Goal: Task Accomplishment & Management: Manage account settings

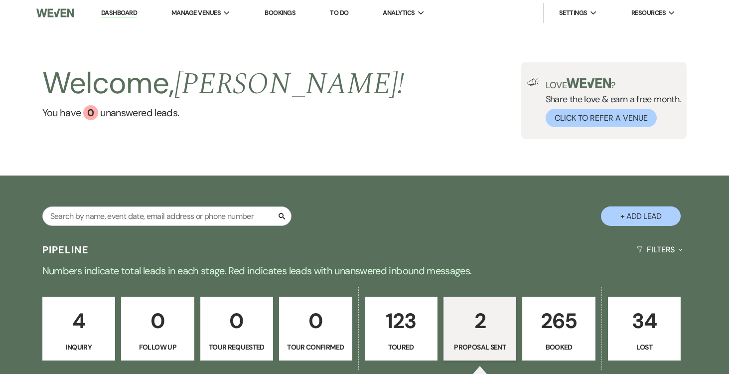
select select "6"
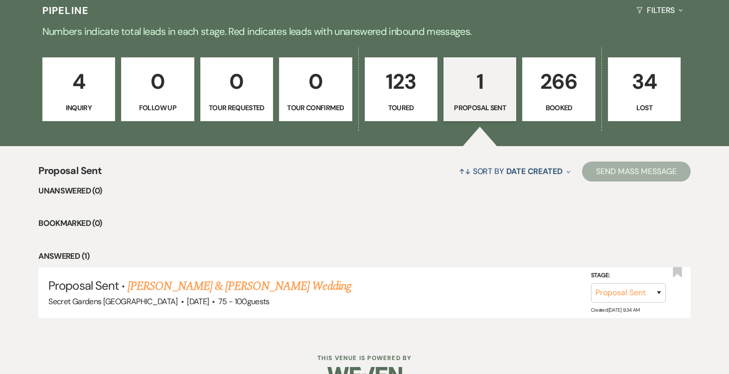
scroll to position [264, 0]
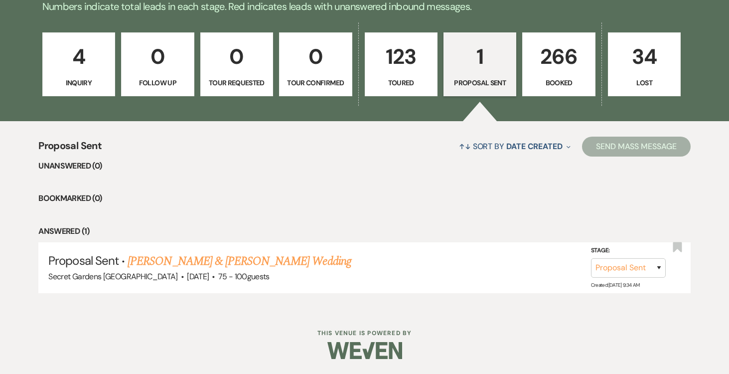
click at [557, 54] on p "266" at bounding box center [559, 56] width 60 height 33
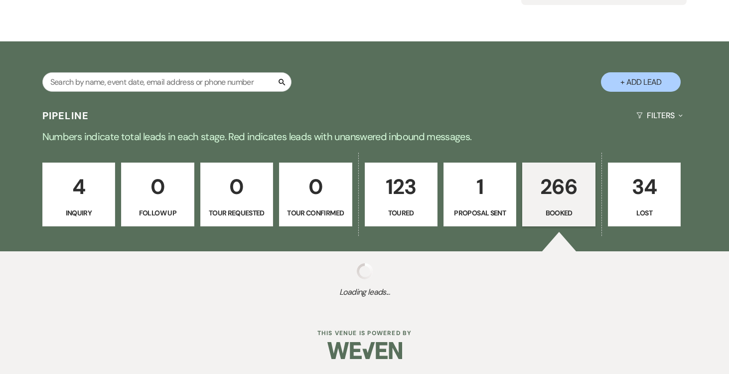
scroll to position [134, 0]
click at [178, 207] on p "Follow Up" at bounding box center [158, 212] width 60 height 11
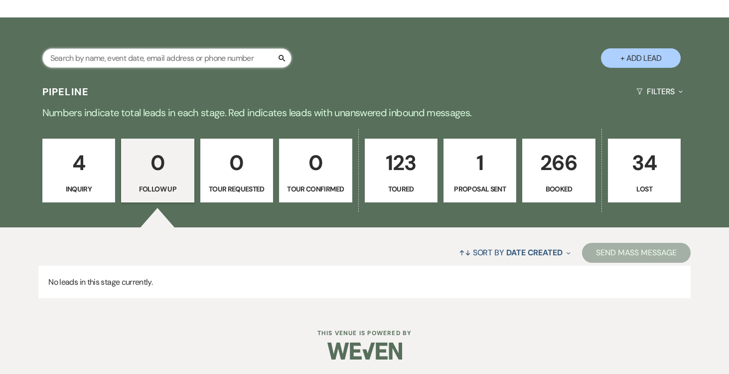
scroll to position [159, 0]
click at [181, 56] on input "text" at bounding box center [166, 57] width 249 height 19
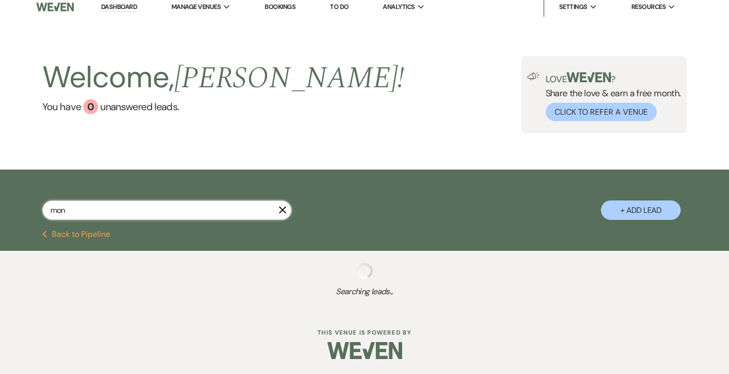
type input "moni"
select select "5"
select select "8"
select select "7"
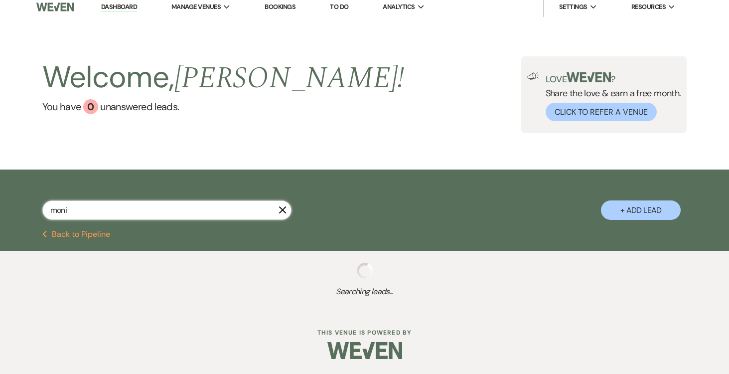
select select "5"
select select "8"
select select "6"
select select "5"
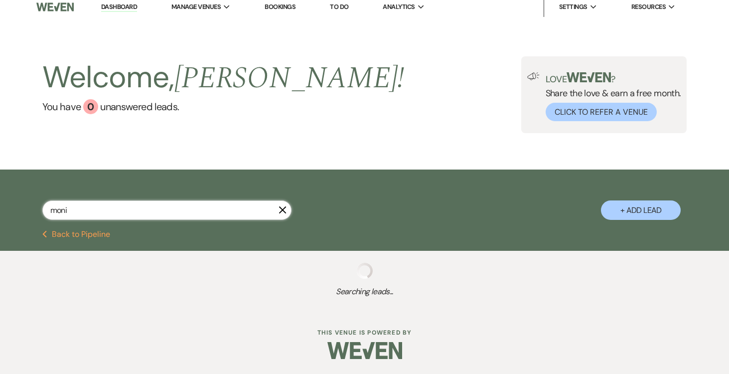
select select "5"
select select "8"
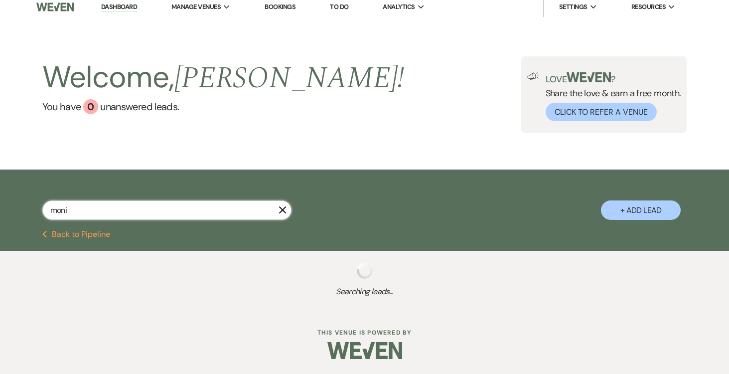
select select "1"
select select "8"
select select "11"
select select "8"
select select "11"
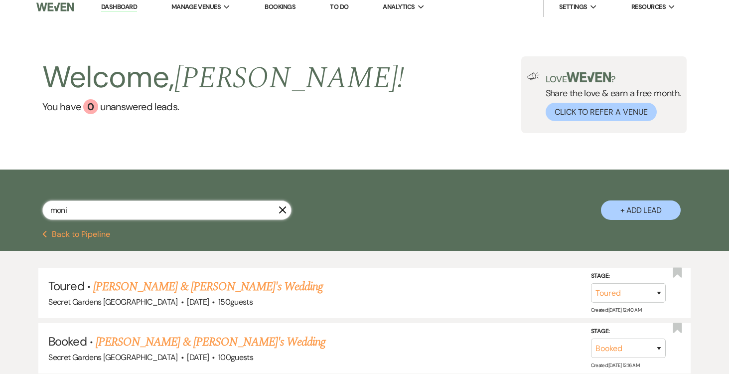
scroll to position [159, 0]
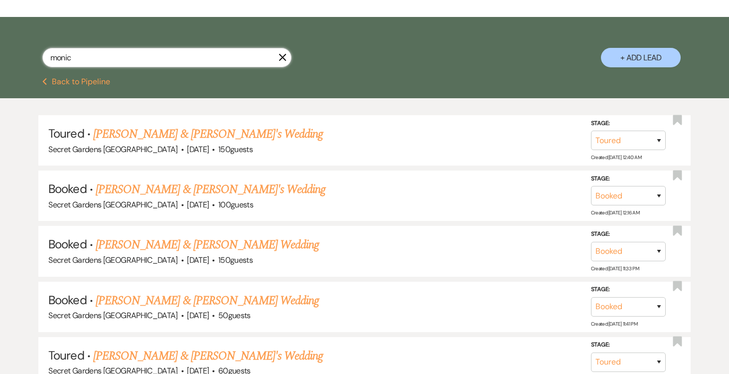
type input "monica"
select select "8"
select select "11"
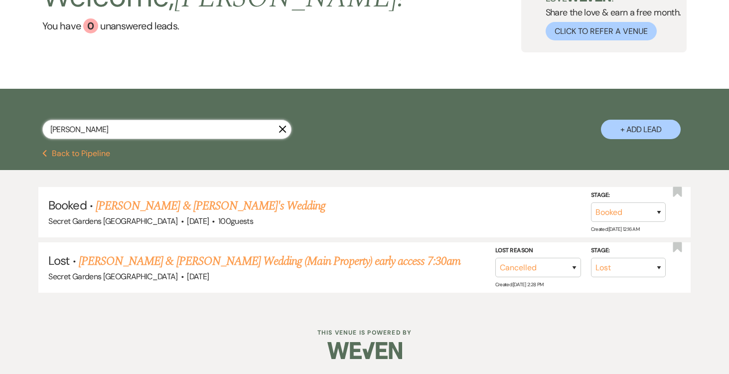
scroll to position [86, 0]
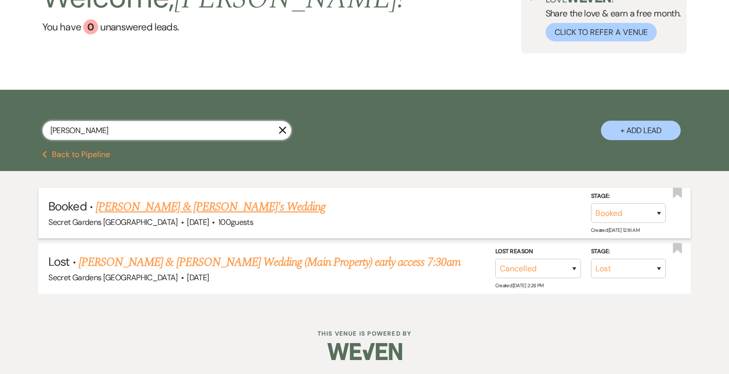
type input "monica"
click at [219, 208] on link "Monica Garlinska & Chris Res's Wedding" at bounding box center [211, 207] width 230 height 18
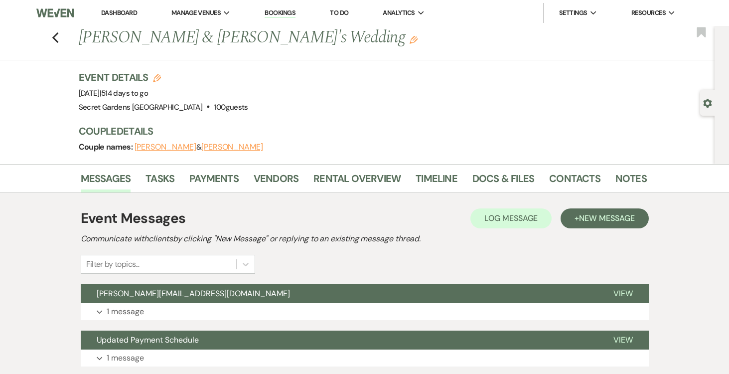
click at [708, 102] on icon "Gear" at bounding box center [708, 103] width 9 height 9
select select "20"
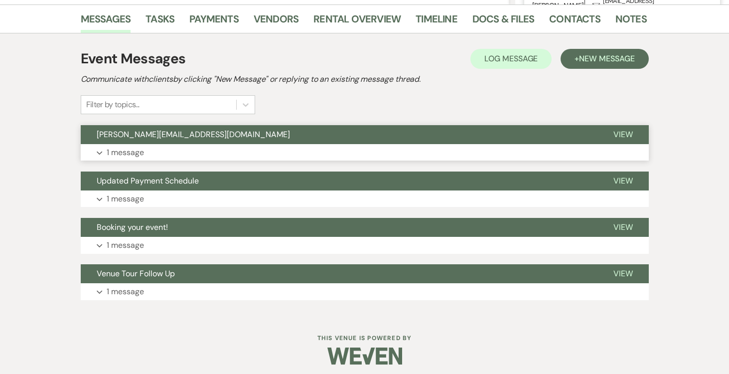
scroll to position [251, 0]
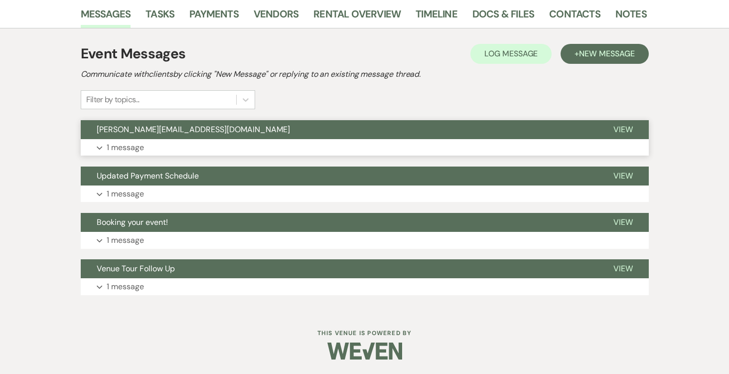
click at [633, 132] on button "View" at bounding box center [623, 129] width 51 height 19
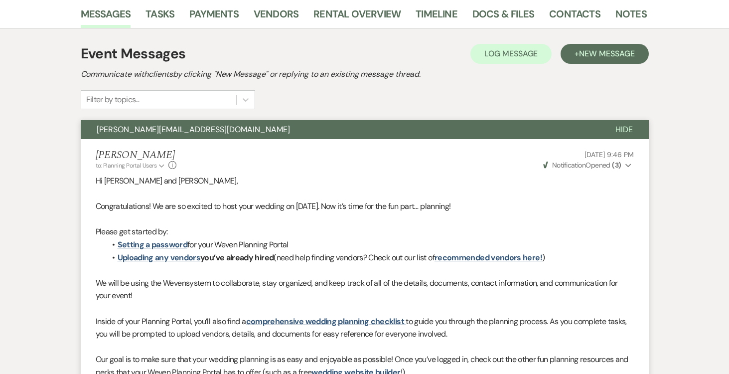
click at [623, 129] on span "Hide" at bounding box center [624, 129] width 17 height 10
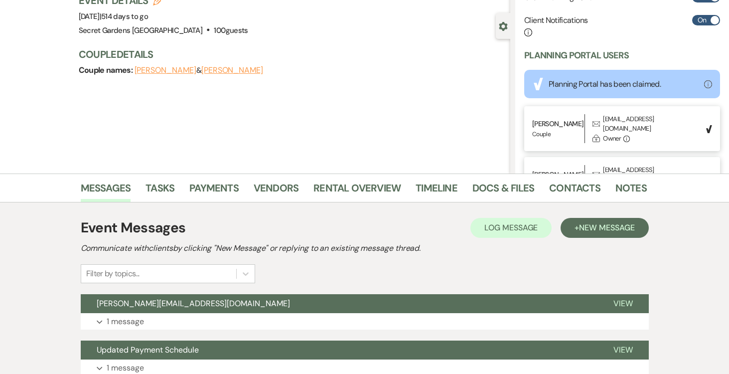
scroll to position [0, 0]
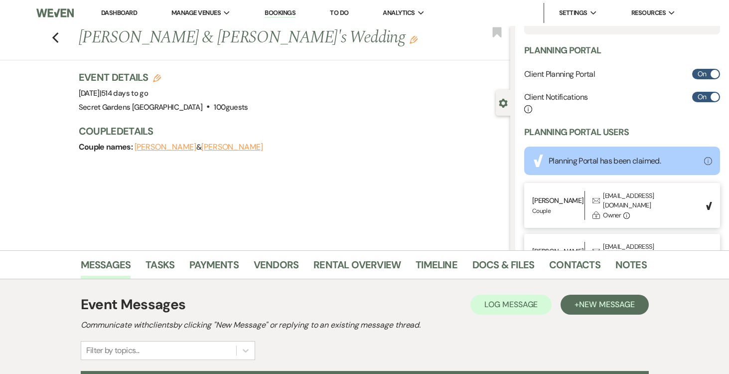
click at [119, 9] on link "Dashboard" at bounding box center [119, 12] width 36 height 8
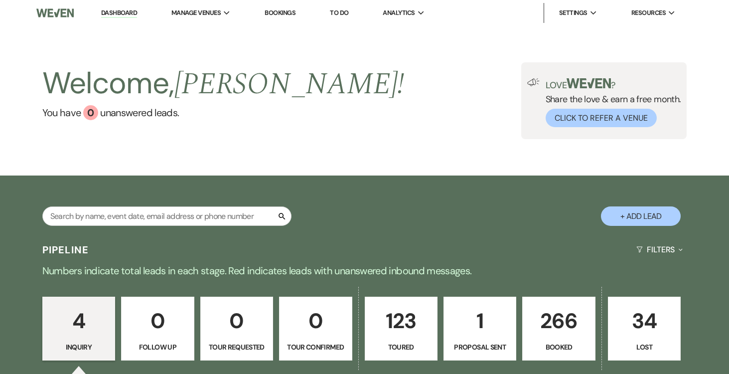
click at [488, 314] on p "1" at bounding box center [480, 320] width 60 height 33
select select "6"
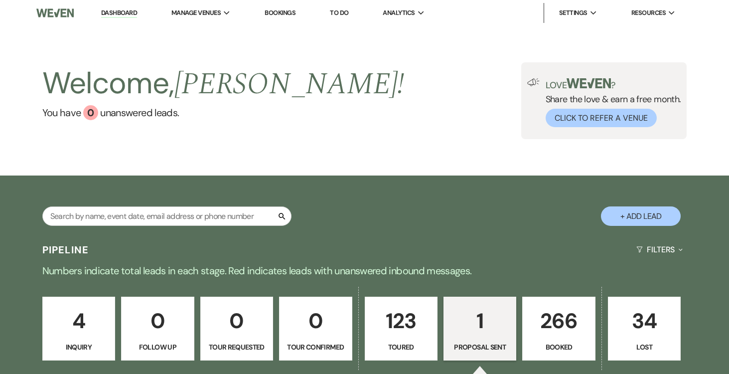
click at [400, 323] on p "123" at bounding box center [401, 320] width 60 height 33
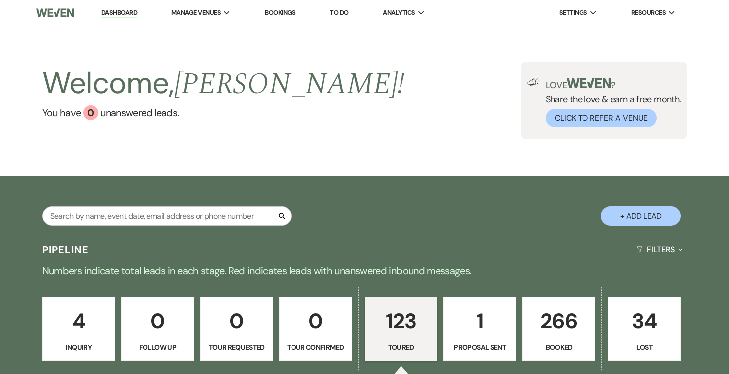
select select "5"
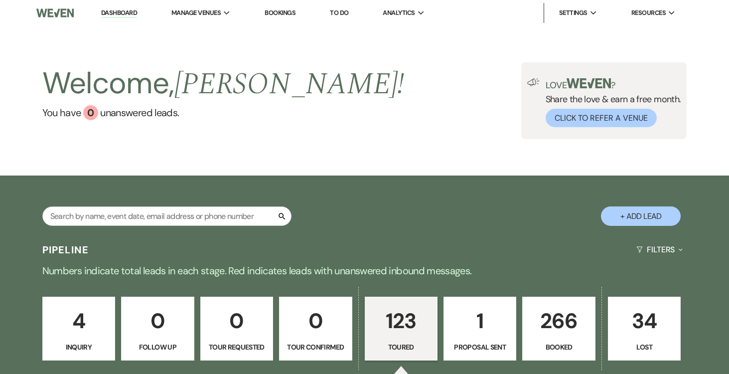
select select "5"
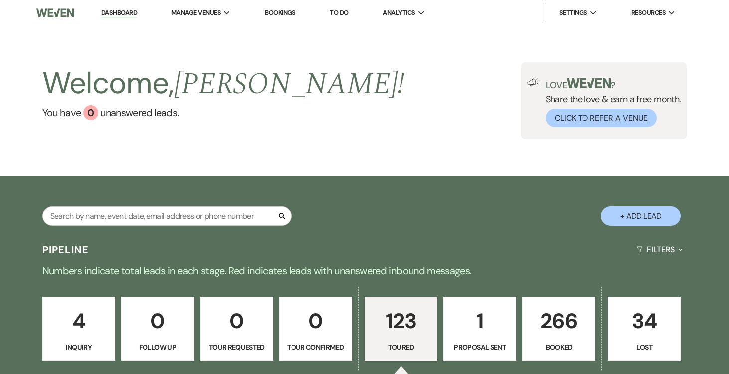
select select "5"
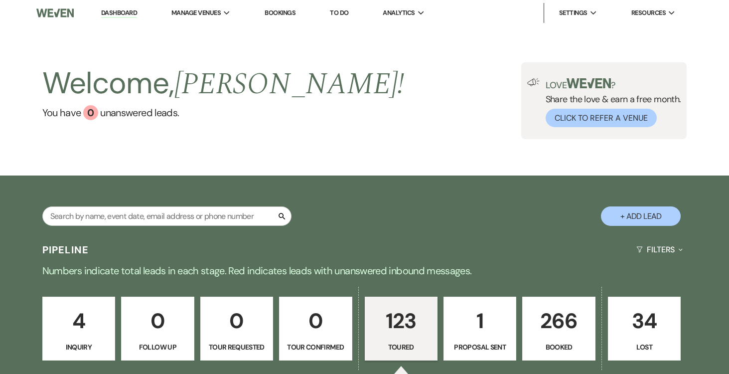
select select "5"
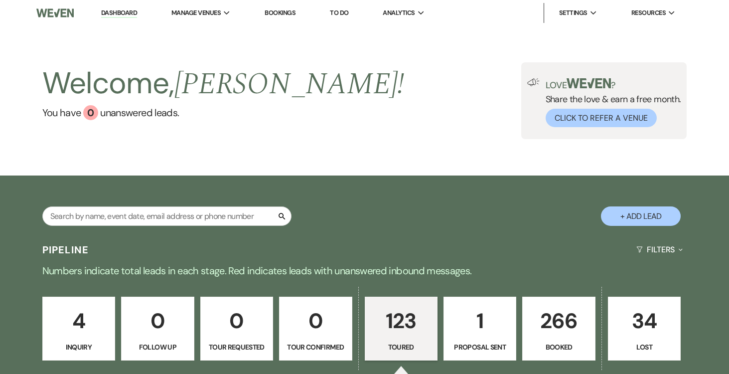
select select "5"
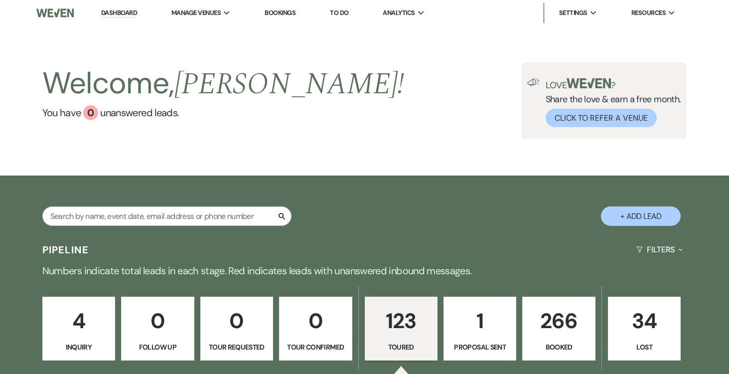
select select "5"
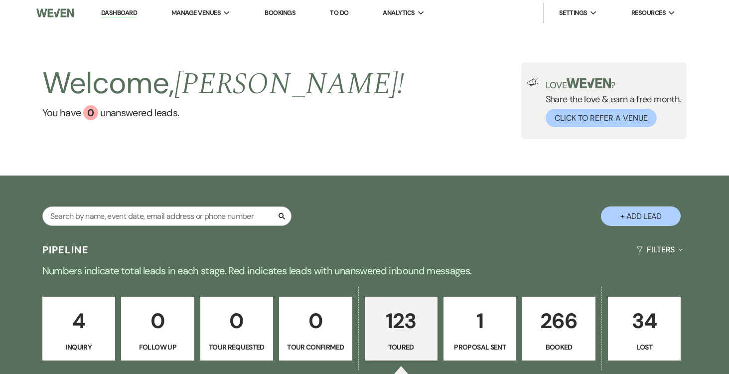
select select "5"
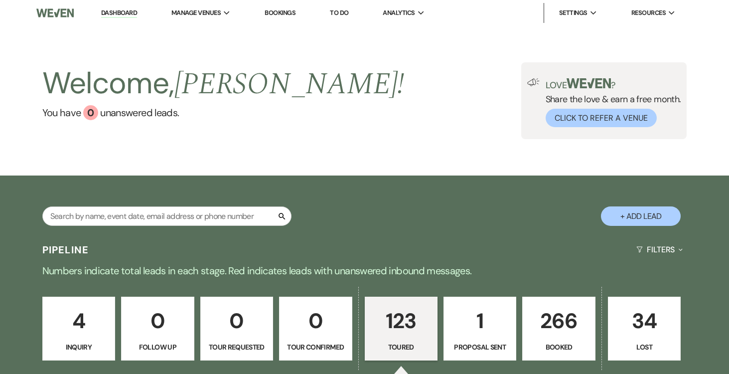
select select "5"
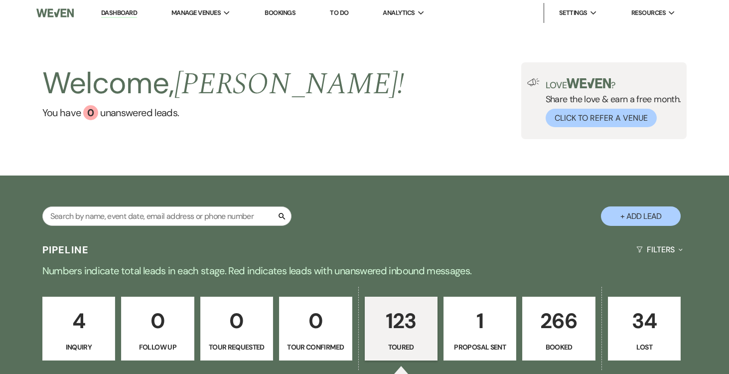
select select "5"
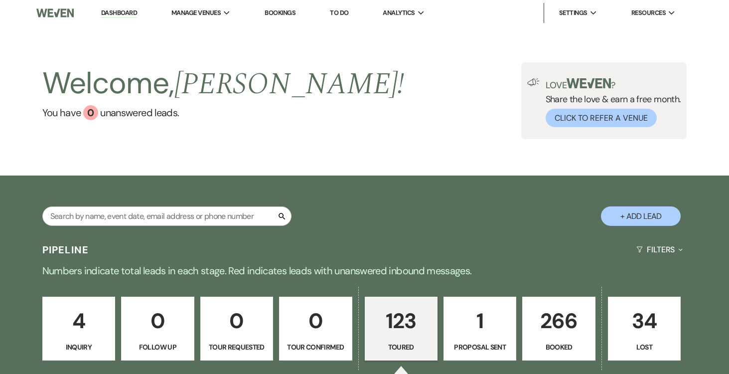
select select "5"
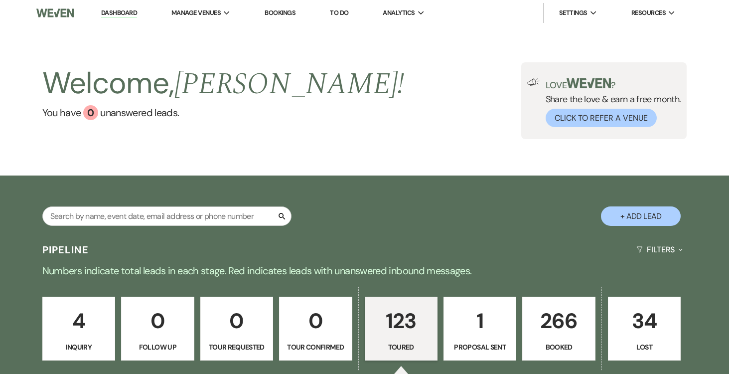
select select "5"
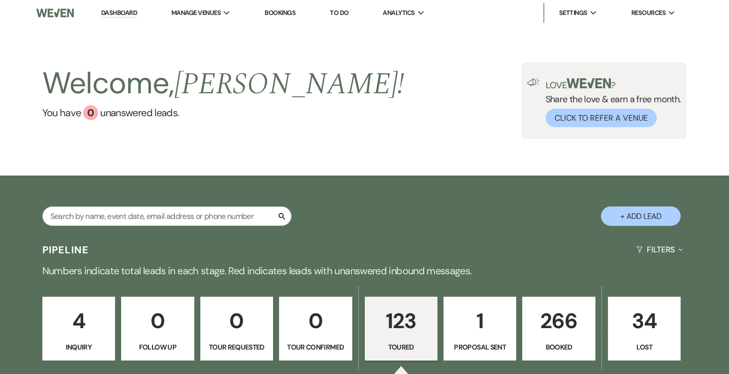
select select "5"
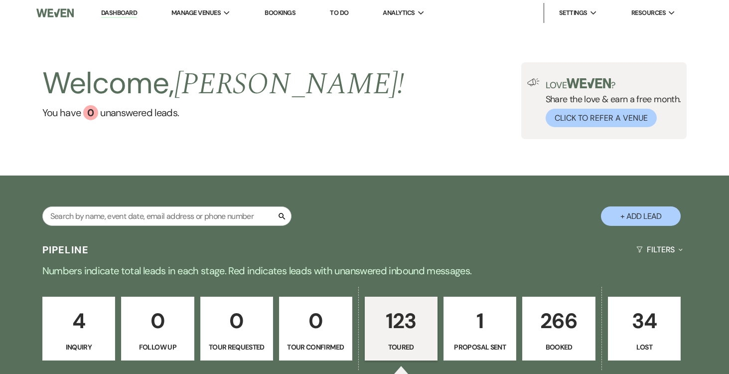
select select "5"
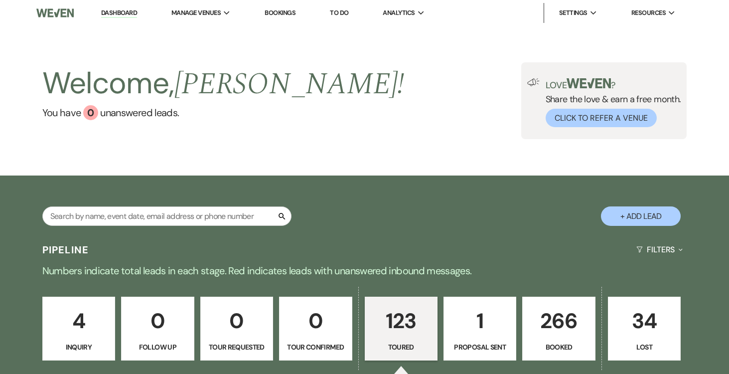
select select "5"
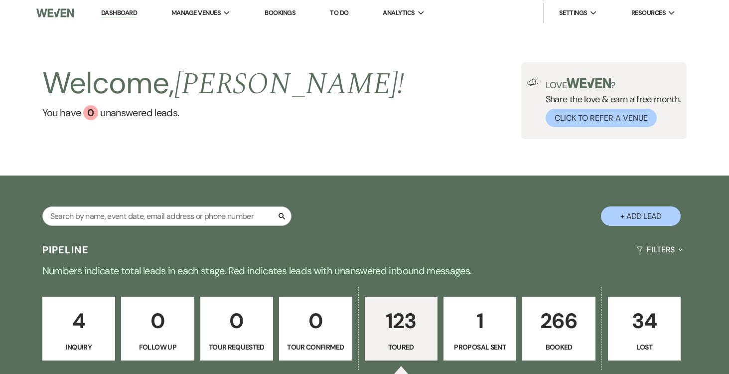
select select "5"
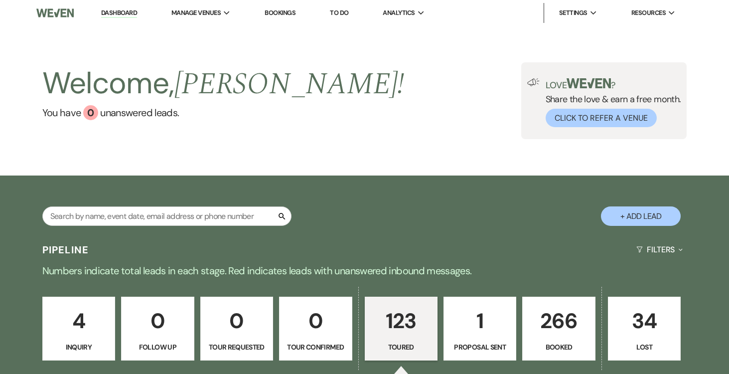
select select "5"
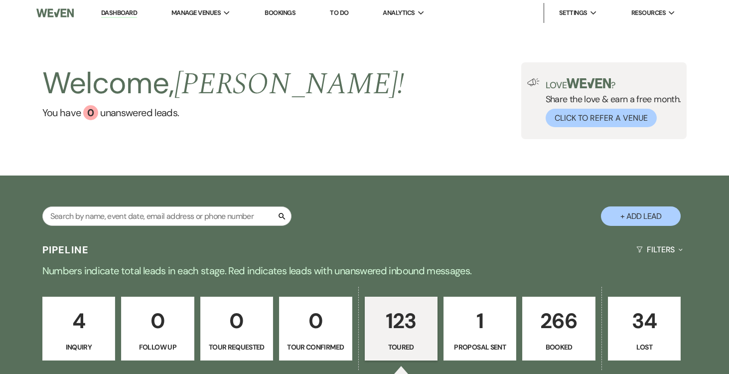
select select "5"
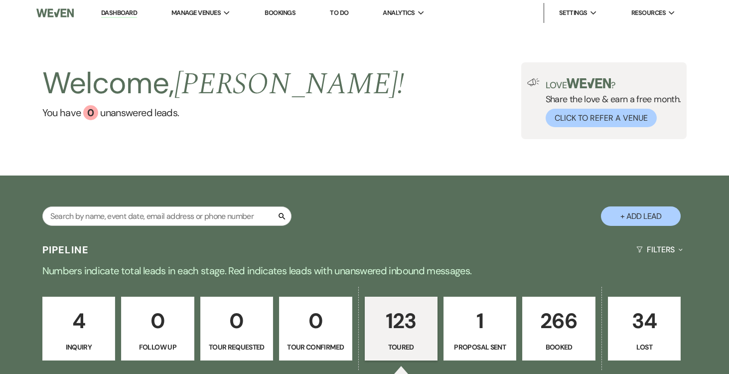
select select "5"
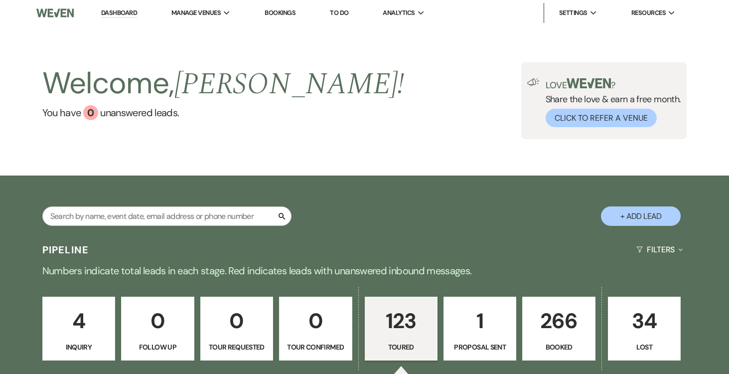
select select "5"
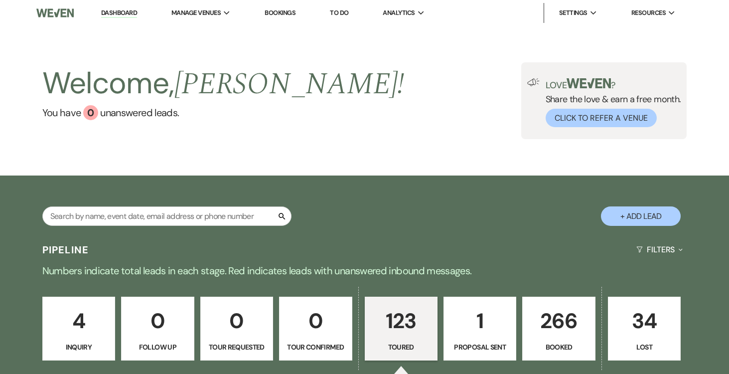
select select "5"
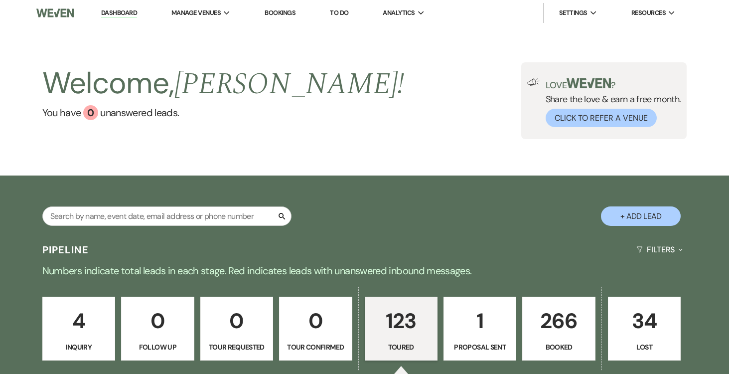
select select "5"
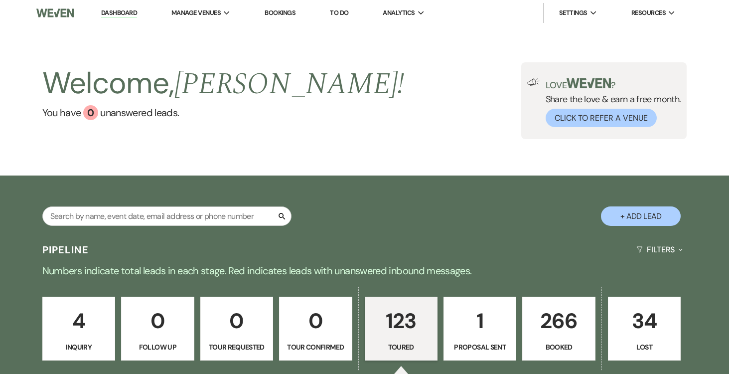
select select "5"
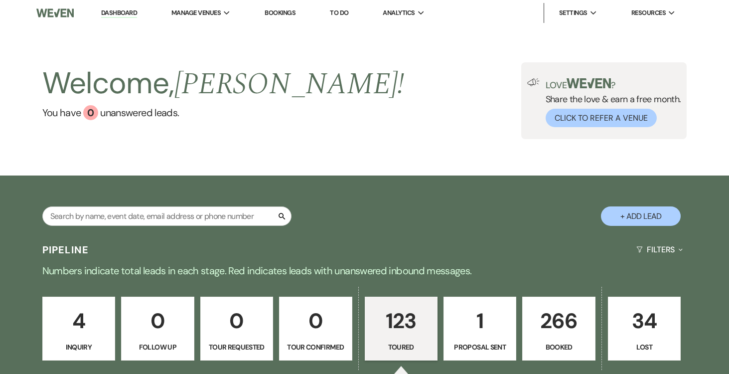
select select "5"
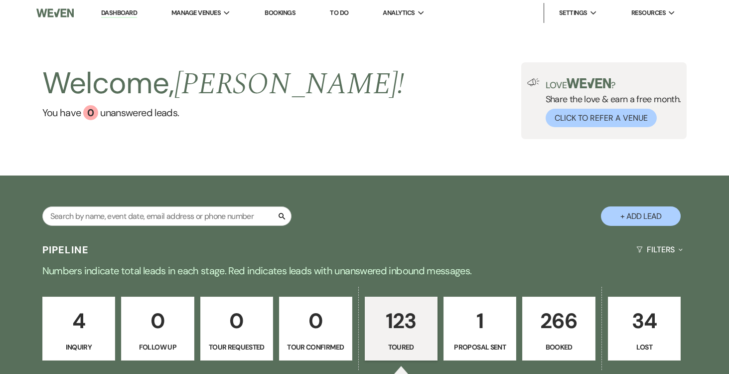
select select "5"
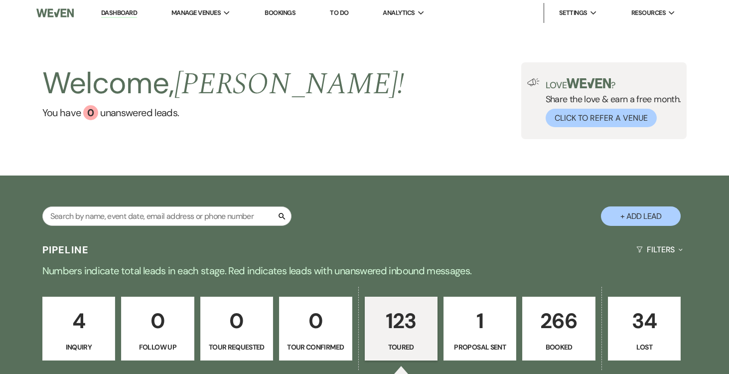
select select "5"
click at [254, 216] on input "text" at bounding box center [166, 215] width 249 height 19
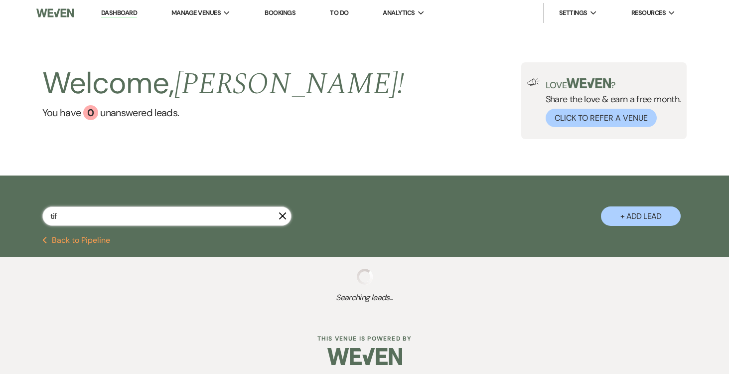
type input "tiff"
select select "5"
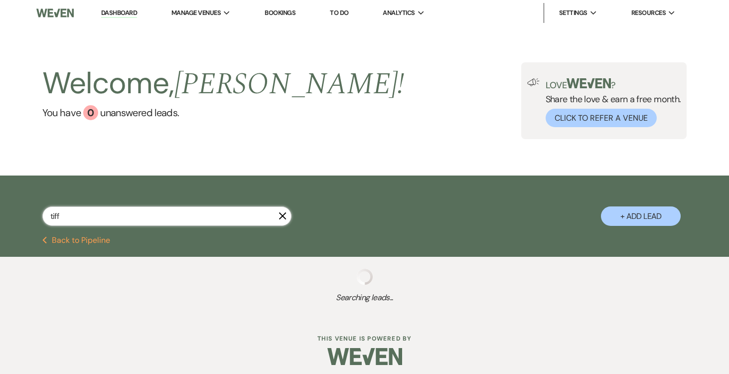
select select "5"
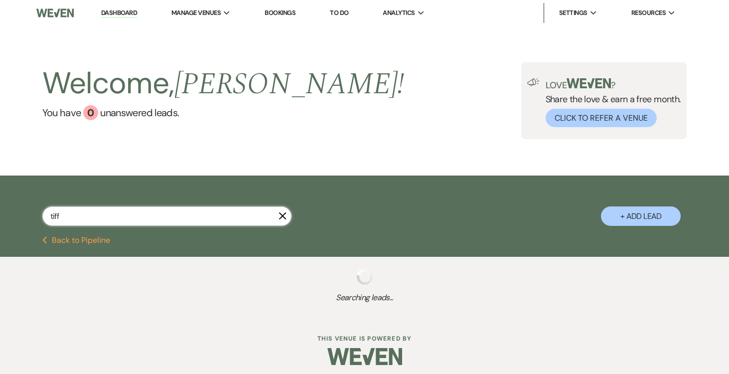
select select "5"
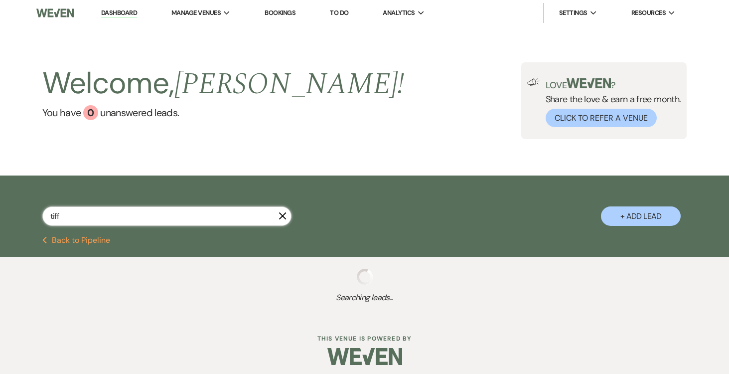
select select "5"
select select "8"
select select "1"
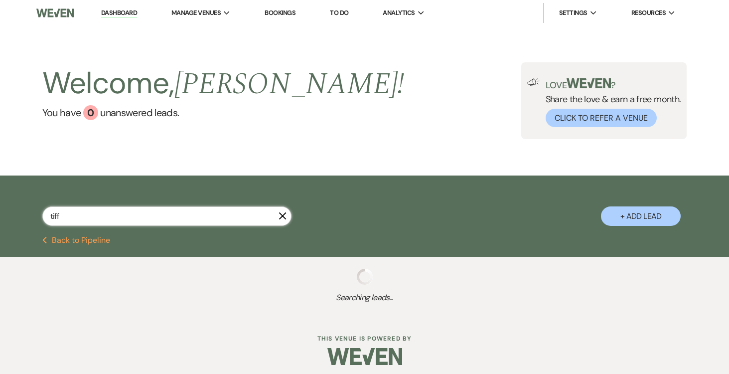
select select "5"
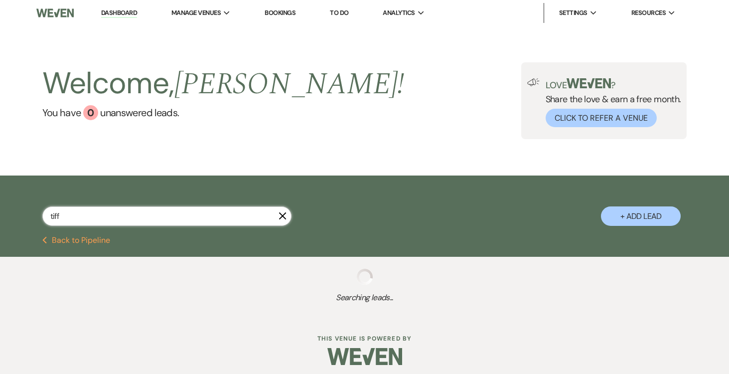
select select "5"
select select "8"
select select "11"
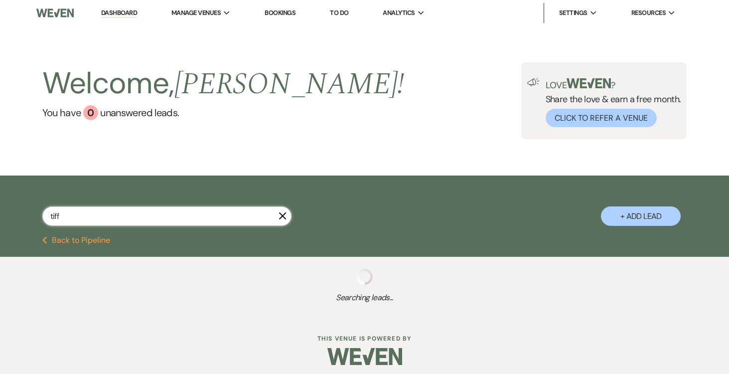
select select "8"
select select "5"
select select "8"
select select "1"
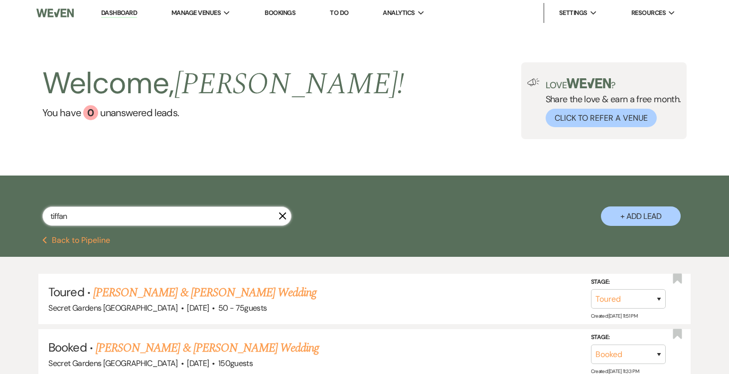
type input "tiffany"
select select "5"
type input "tiffany"
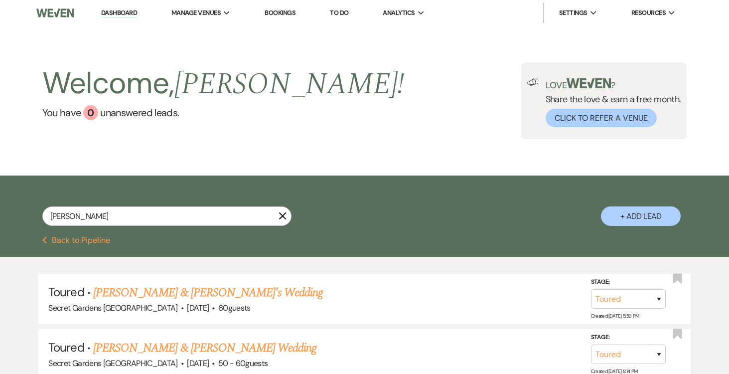
click at [226, 289] on link "Tiffany Parker & Fiance's Wedding" at bounding box center [208, 293] width 230 height 18
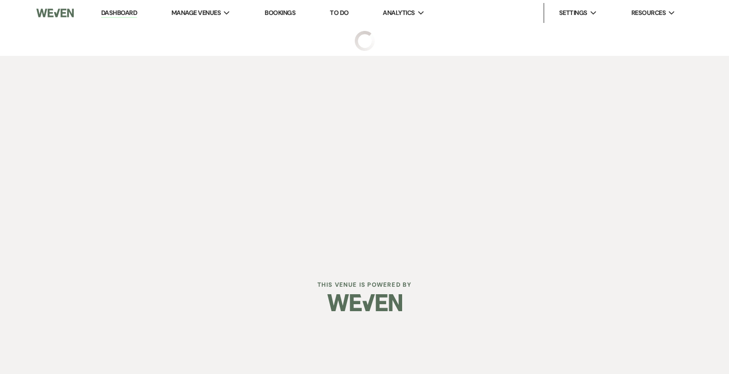
select select "5"
select select "19"
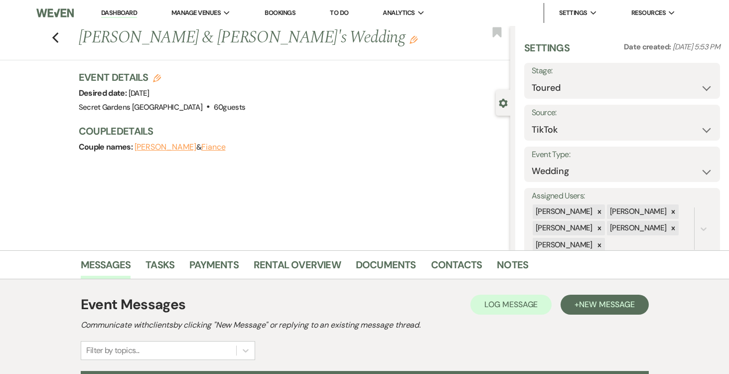
click at [205, 147] on button "Fiance" at bounding box center [213, 147] width 24 height 8
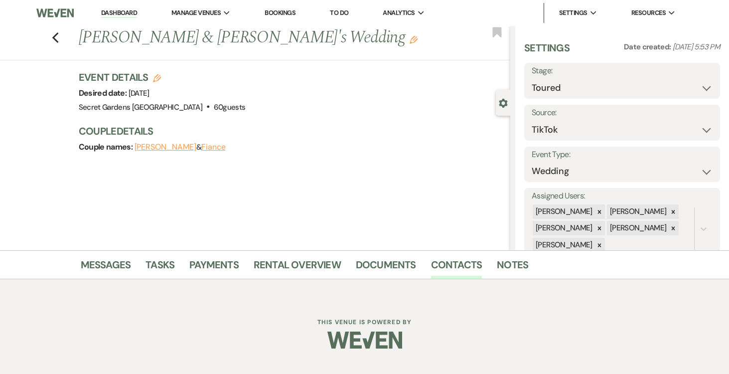
select select "1"
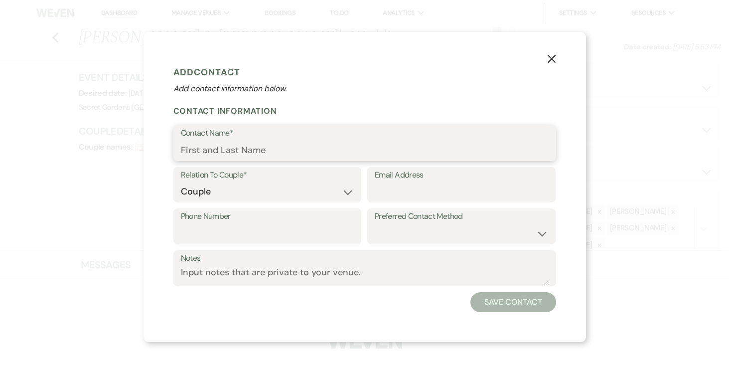
click at [265, 145] on input "Contact Name*" at bounding box center [365, 150] width 368 height 19
type input "[PERSON_NAME]"
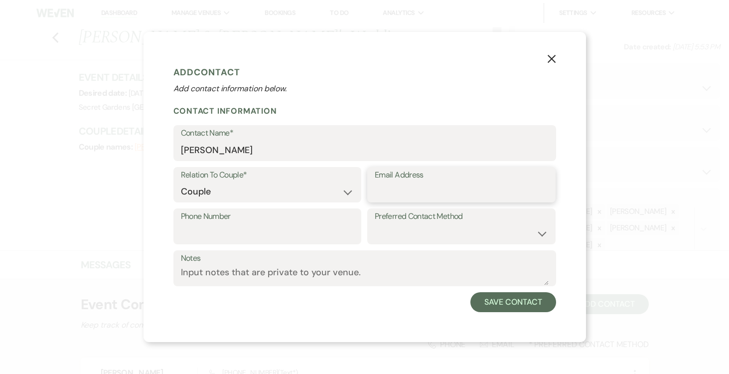
click at [414, 193] on input "Email Address" at bounding box center [462, 191] width 174 height 19
type input "christopherhollimon123@gmail.com"
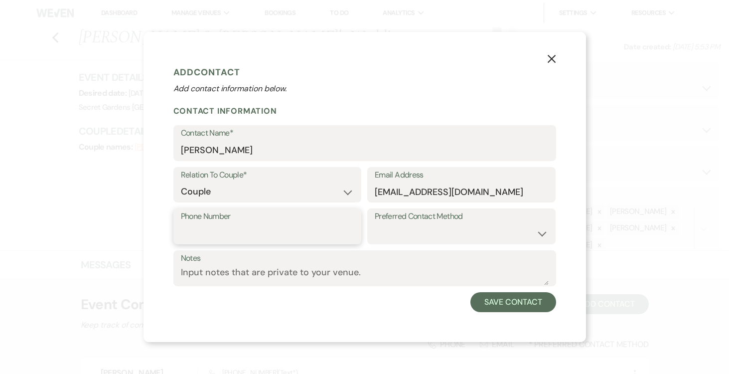
click at [284, 231] on input "Phone Number" at bounding box center [268, 233] width 174 height 19
type input "813-509-0236"
click at [531, 230] on select "Email Phone Text" at bounding box center [462, 233] width 174 height 19
select select "text"
click at [375, 224] on select "Email Phone Text" at bounding box center [462, 233] width 174 height 19
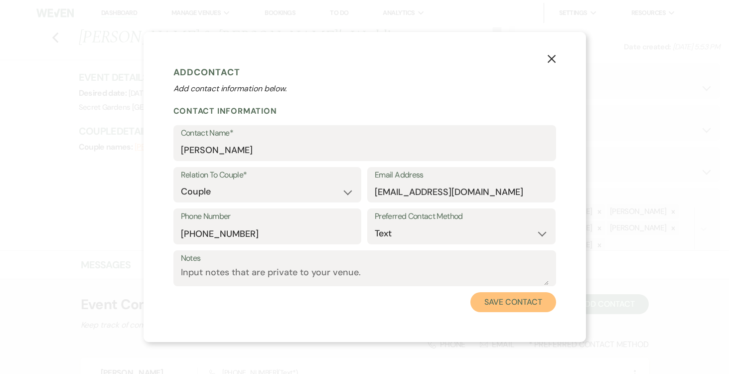
click at [519, 300] on button "Save Contact" at bounding box center [513, 302] width 85 height 20
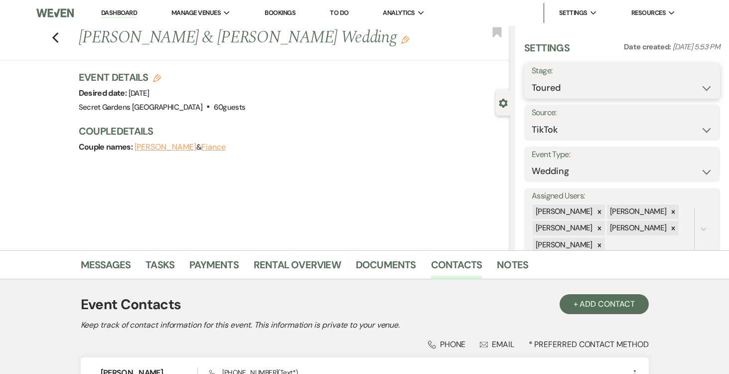
click at [707, 86] on select "Inquiry Follow Up Tour Requested Tour Confirmed Toured Proposal Sent Booked Lost" at bounding box center [622, 87] width 181 height 19
select select "6"
click at [532, 78] on select "Inquiry Follow Up Tour Requested Tour Confirmed Toured Proposal Sent Booked Lost" at bounding box center [622, 87] width 181 height 19
click at [697, 83] on button "Save" at bounding box center [700, 81] width 40 height 20
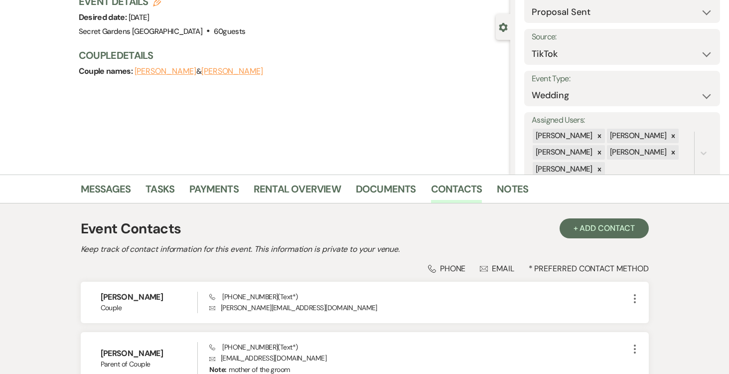
scroll to position [54, 0]
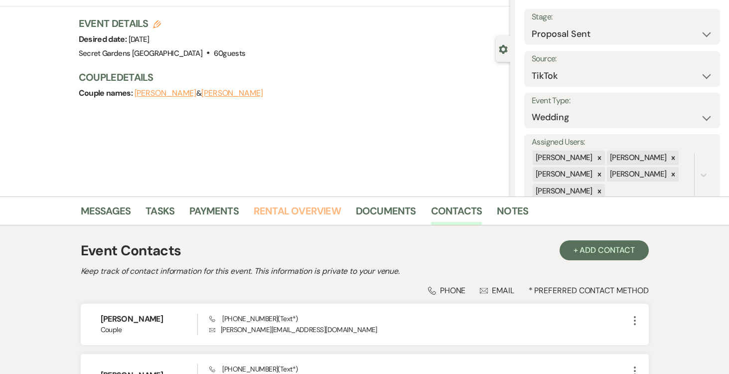
click at [291, 208] on link "Rental Overview" at bounding box center [297, 214] width 87 height 22
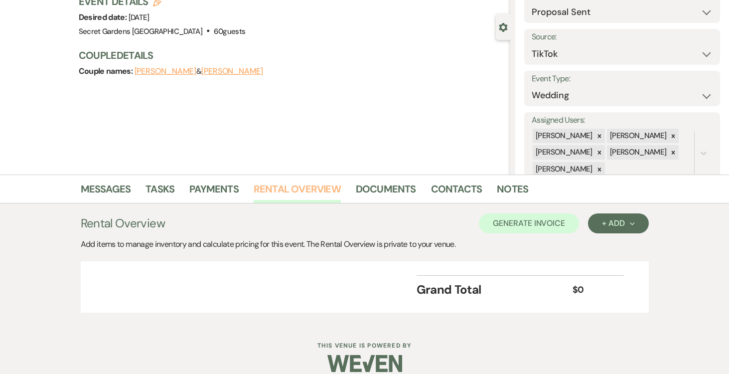
scroll to position [89, 0]
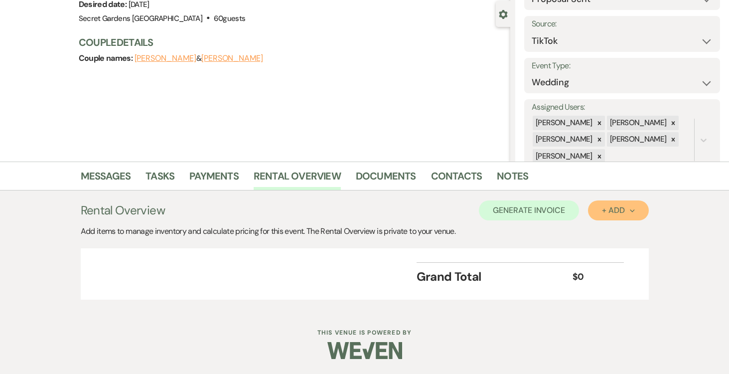
click at [630, 210] on icon "Next" at bounding box center [632, 210] width 5 height 5
click at [605, 232] on button "Item" at bounding box center [613, 232] width 50 height 15
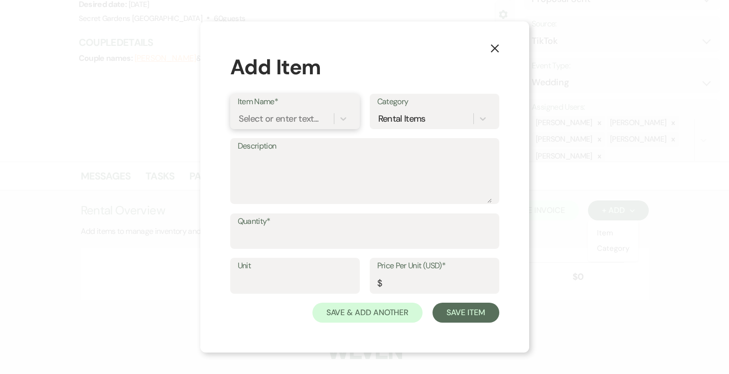
click at [305, 112] on div "Select or enter text..." at bounding box center [279, 118] width 80 height 13
type input "Base Venue Fee"
click at [288, 143] on div "+ Add "Base Venue Fee "" at bounding box center [295, 144] width 115 height 20
click at [288, 160] on textarea "Description" at bounding box center [365, 178] width 254 height 50
type textarea "Base Venue Fee Main Property [DATE]"
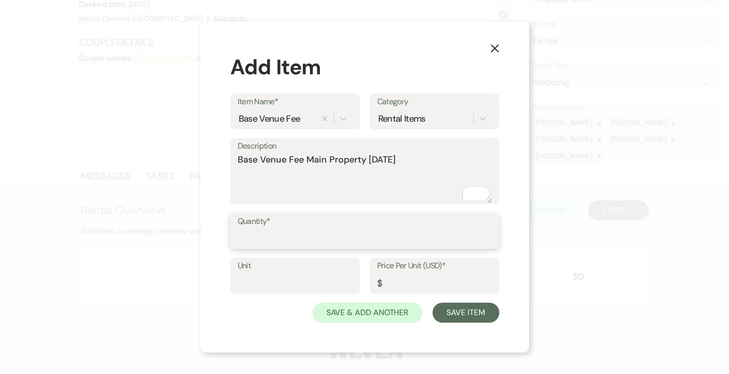
click at [326, 232] on input "Quantity*" at bounding box center [365, 237] width 254 height 19
click at [315, 236] on input "Quantity*" at bounding box center [365, 237] width 254 height 19
type input "1"
click at [294, 284] on input "Unit" at bounding box center [295, 282] width 115 height 19
click at [413, 281] on input "Price Per Unit (USD)*" at bounding box center [434, 282] width 115 height 19
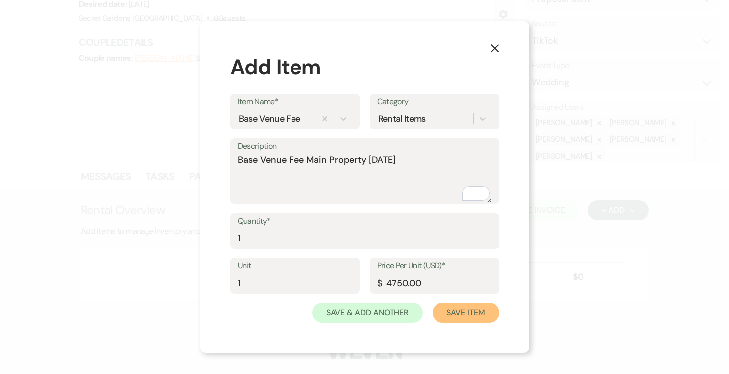
click at [455, 308] on button "Save Item" at bounding box center [466, 313] width 66 height 20
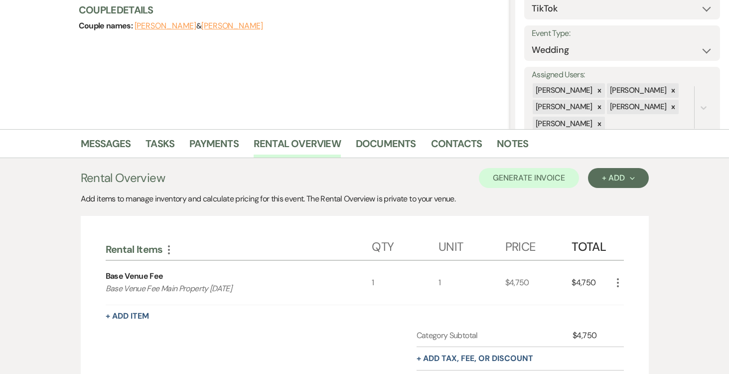
scroll to position [122, 0]
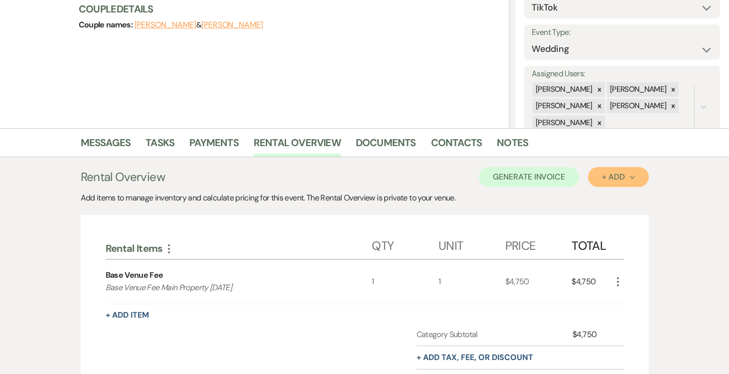
click at [631, 180] on div "+ Add Next" at bounding box center [618, 177] width 32 height 8
click at [602, 200] on button "Item" at bounding box center [613, 199] width 50 height 15
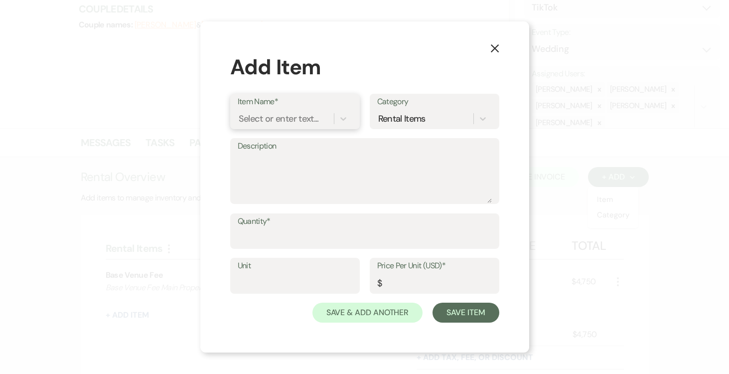
click at [298, 120] on div "Select or enter text..." at bounding box center [279, 118] width 80 height 13
click at [320, 116] on div "Select or enter text..." at bounding box center [286, 118] width 96 height 17
click at [301, 120] on div "Select or enter text..." at bounding box center [279, 118] width 80 height 13
click at [305, 150] on div "+ Add "Outdoor Ballroom / Tent "" at bounding box center [295, 150] width 115 height 32
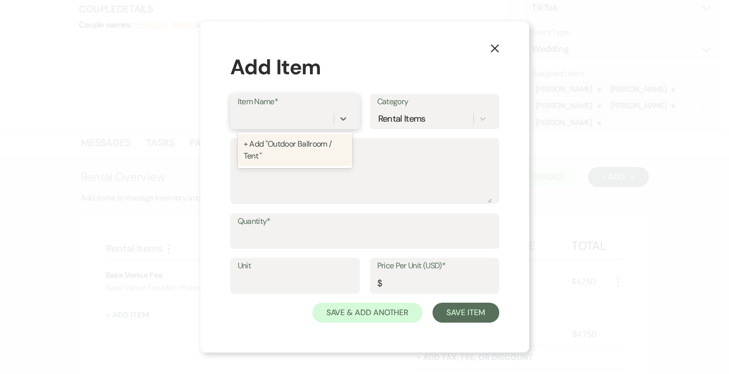
scroll to position [0, 0]
click at [290, 163] on textarea "Description" at bounding box center [365, 178] width 254 height 50
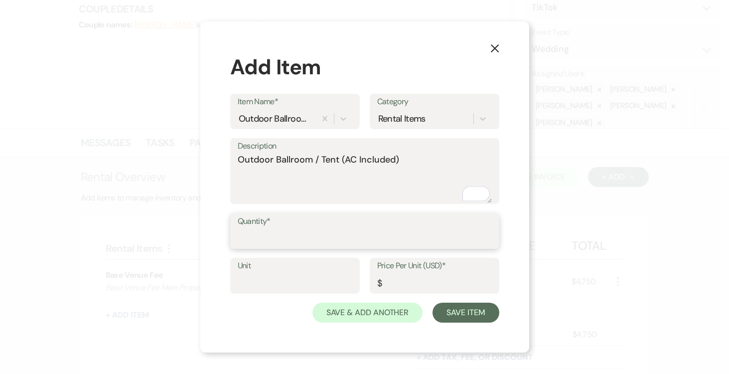
click at [301, 232] on input "Quantity*" at bounding box center [365, 237] width 254 height 19
click at [273, 273] on input "Unit" at bounding box center [295, 282] width 115 height 19
click at [437, 284] on input "Price Per Unit (USD)*" at bounding box center [434, 282] width 115 height 19
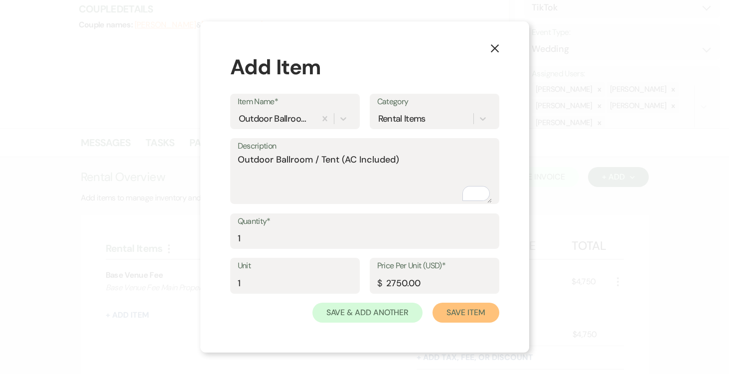
click at [473, 309] on button "Save Item" at bounding box center [466, 313] width 66 height 20
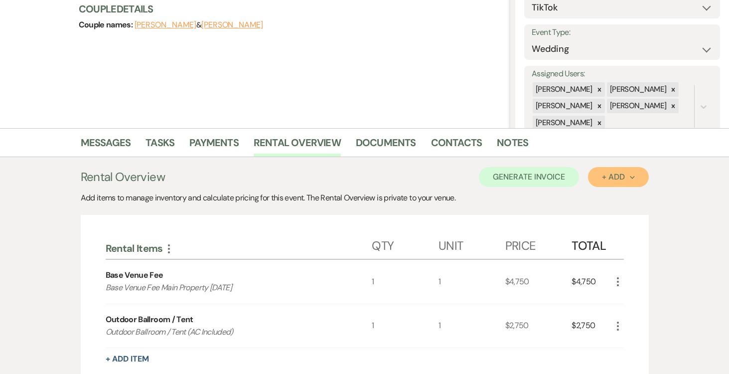
click at [630, 178] on icon "Next" at bounding box center [632, 177] width 5 height 5
click at [609, 197] on button "Item" at bounding box center [613, 199] width 50 height 15
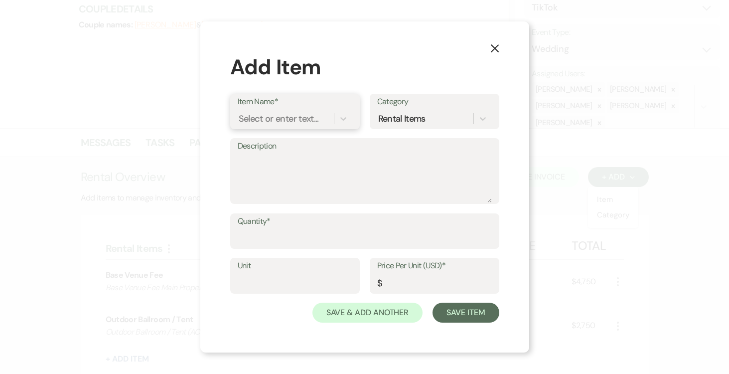
click at [284, 119] on div "Select or enter text..." at bounding box center [279, 118] width 80 height 13
click at [297, 142] on div "+ Add "Valet Parking "" at bounding box center [295, 144] width 115 height 20
click at [268, 153] on textarea "Description" at bounding box center [365, 178] width 254 height 50
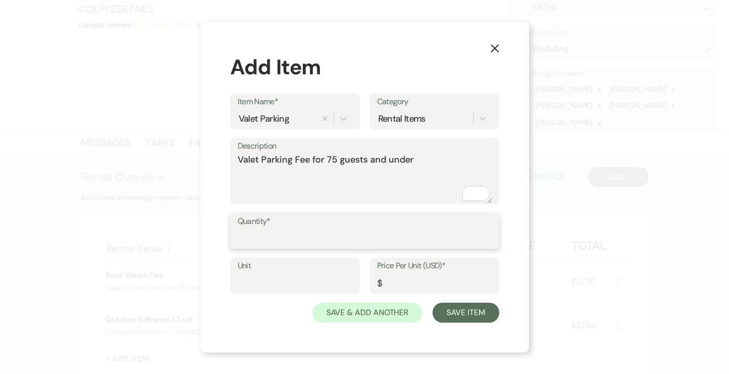
click at [323, 231] on input "Quantity*" at bounding box center [365, 237] width 254 height 19
click at [287, 278] on input "Unit" at bounding box center [295, 282] width 115 height 19
click at [399, 280] on input "Price Per Unit (USD)*" at bounding box center [434, 282] width 115 height 19
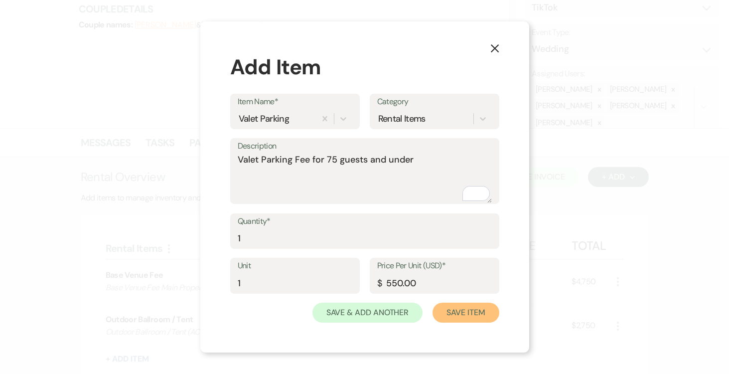
click at [483, 315] on button "Save Item" at bounding box center [466, 313] width 66 height 20
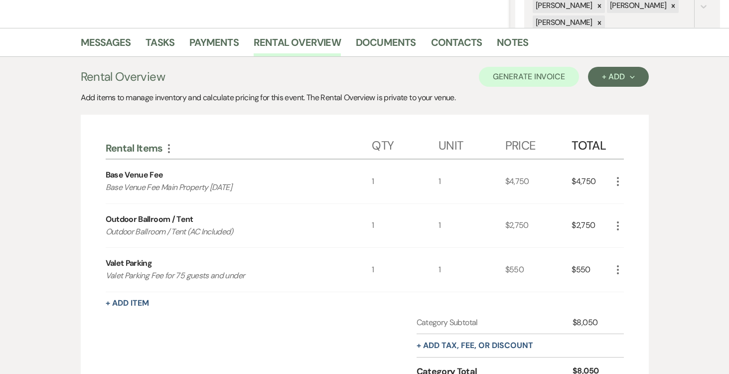
scroll to position [245, 0]
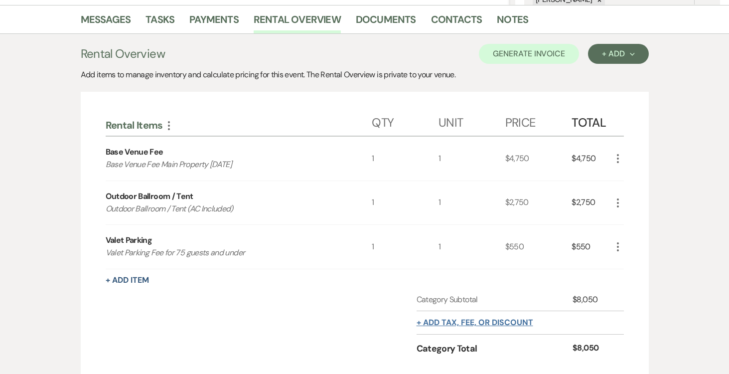
click at [508, 321] on button "+ Add tax, fee, or discount" at bounding box center [475, 323] width 117 height 8
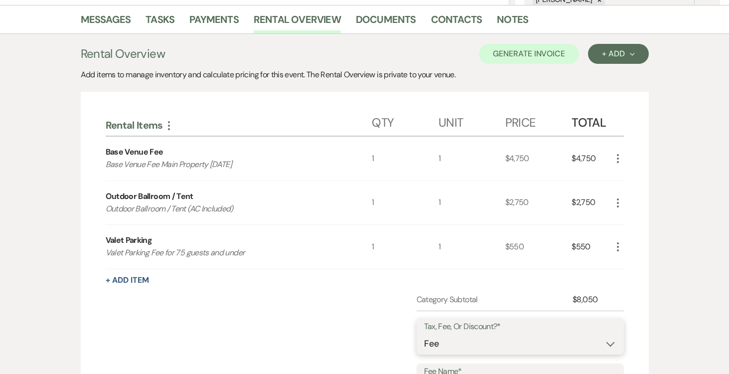
click at [602, 343] on select "Fee Discount Tax" at bounding box center [520, 343] width 192 height 19
click at [424, 334] on select "Fee Discount Tax" at bounding box center [520, 343] width 192 height 19
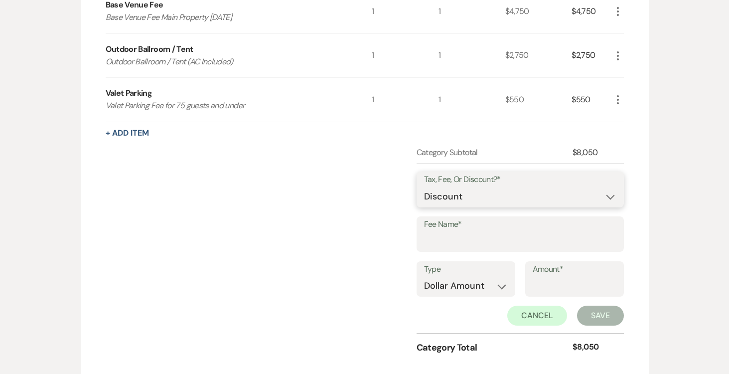
scroll to position [479, 0]
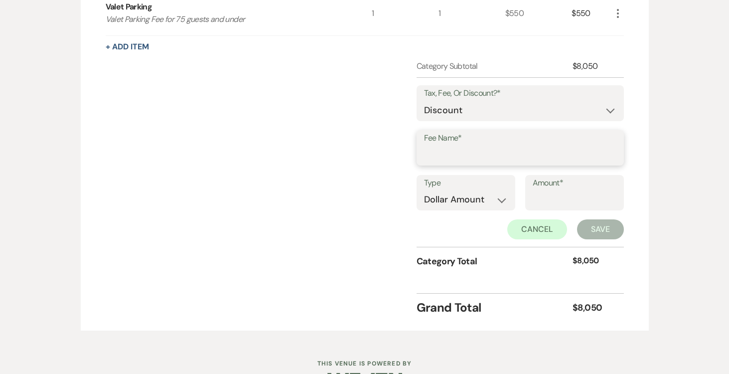
click at [493, 154] on input "Fee Name*" at bounding box center [520, 154] width 192 height 19
click at [551, 196] on input "Amount*" at bounding box center [575, 199] width 84 height 19
click at [591, 226] on button "Save" at bounding box center [600, 229] width 47 height 20
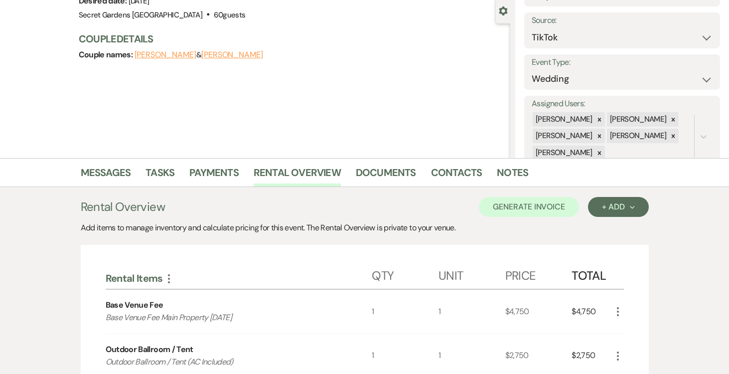
scroll to position [78, 0]
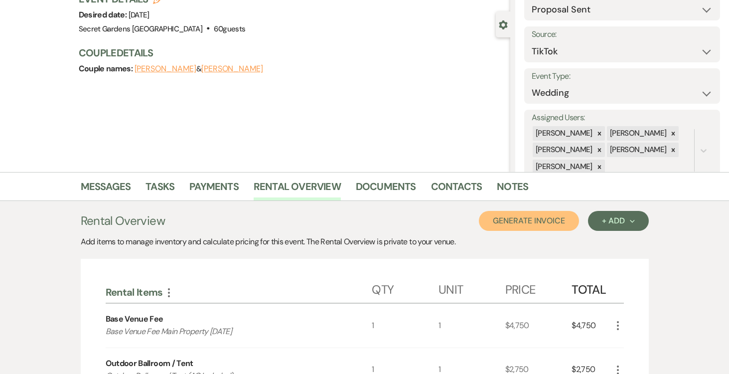
click at [539, 225] on button "Generate Invoice" at bounding box center [529, 221] width 100 height 20
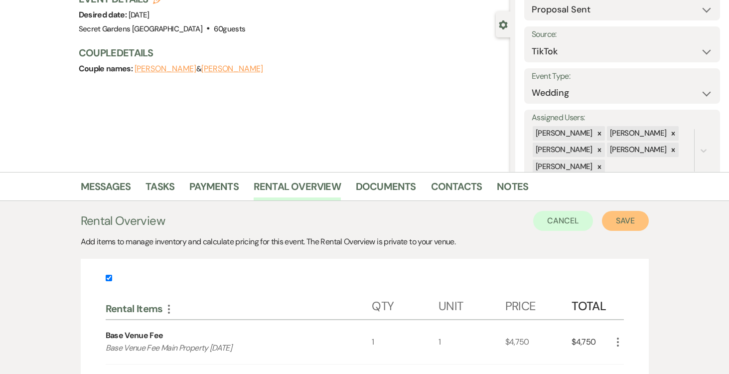
click at [621, 223] on button "Save" at bounding box center [625, 221] width 47 height 20
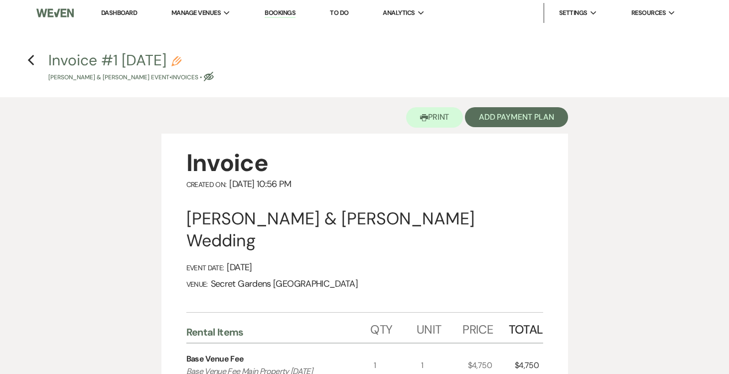
scroll to position [59, 0]
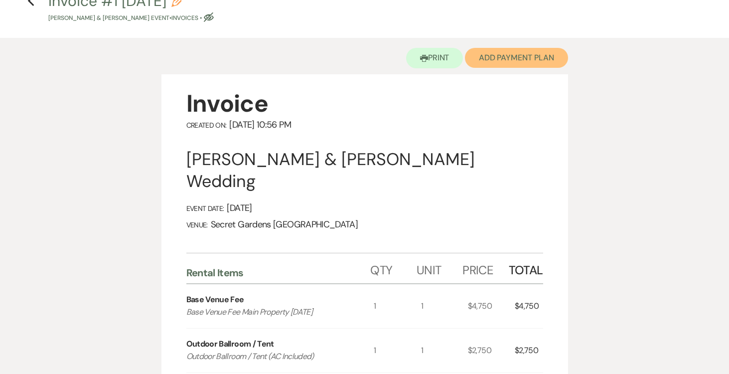
click at [515, 63] on button "Add Payment Plan" at bounding box center [516, 58] width 103 height 20
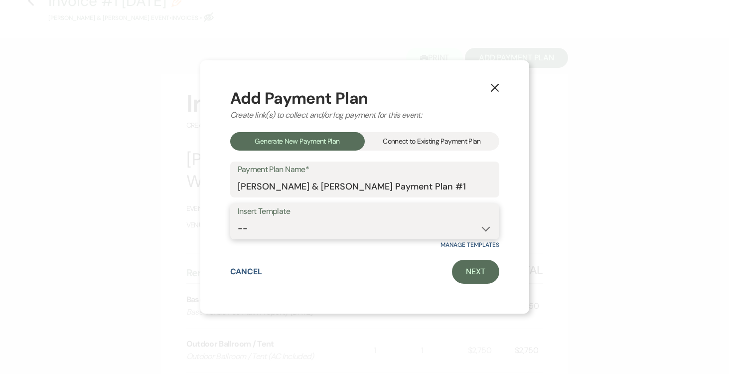
click at [488, 229] on select "-- Test Standard Payment Plan Balance Security Early Access Bridal Suite" at bounding box center [365, 228] width 254 height 19
click at [238, 219] on select "-- Test Standard Payment Plan Balance Security Early Access Bridal Suite" at bounding box center [365, 228] width 254 height 19
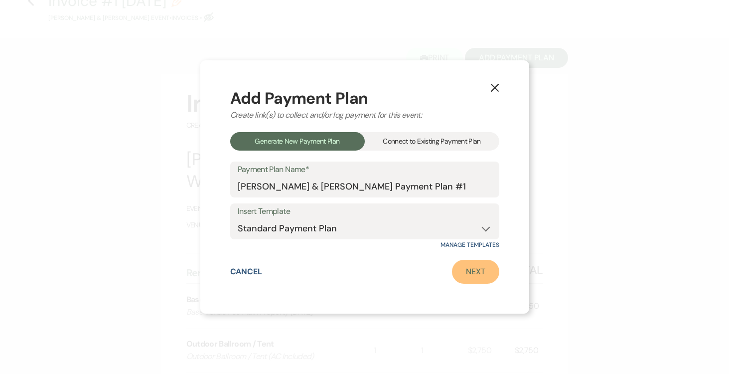
click at [469, 274] on link "Next" at bounding box center [475, 272] width 47 height 24
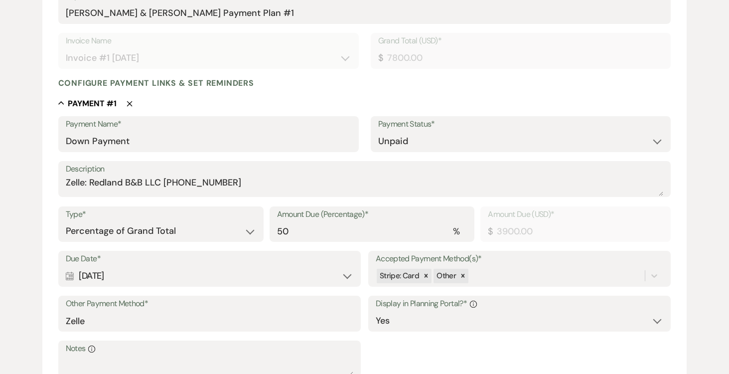
scroll to position [245, 0]
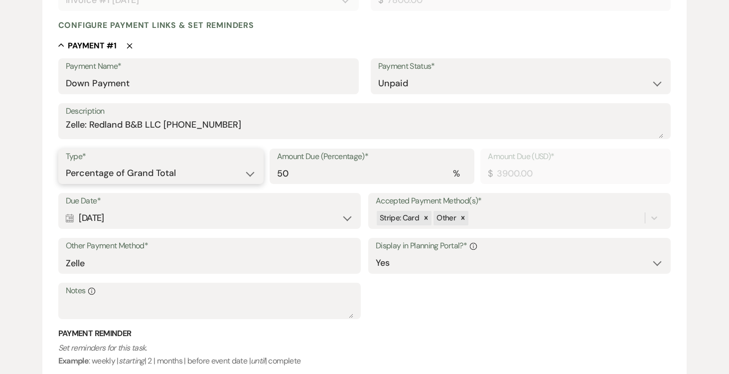
click at [246, 171] on select "Dollar Amount Percentage of Grand Total" at bounding box center [161, 173] width 190 height 19
click at [66, 164] on select "Dollar Amount Percentage of Grand Total" at bounding box center [161, 173] width 190 height 19
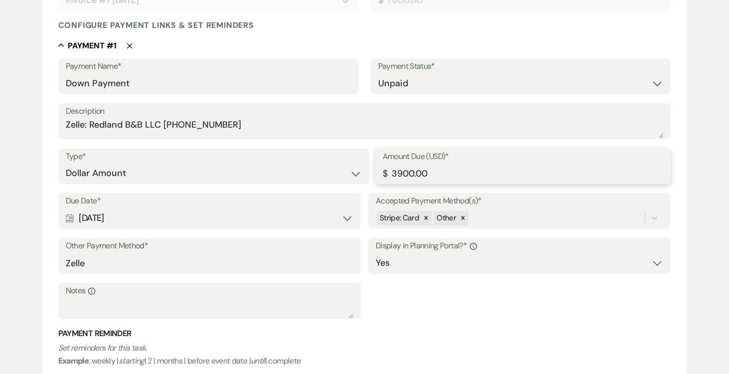
click at [503, 176] on input "3900.00" at bounding box center [523, 173] width 281 height 19
click at [220, 262] on input "Zelle" at bounding box center [210, 262] width 288 height 19
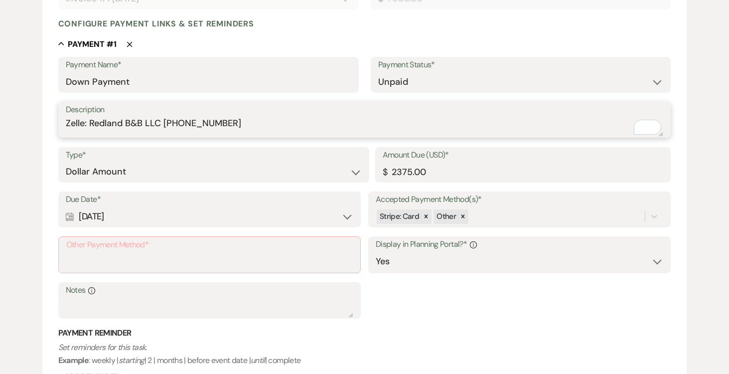
drag, startPoint x: 71, startPoint y: 123, endPoint x: 226, endPoint y: 125, distance: 155.1
click at [243, 120] on textarea "Zelle: Redland B&B LLC (305)458-0415" at bounding box center [365, 127] width 598 height 20
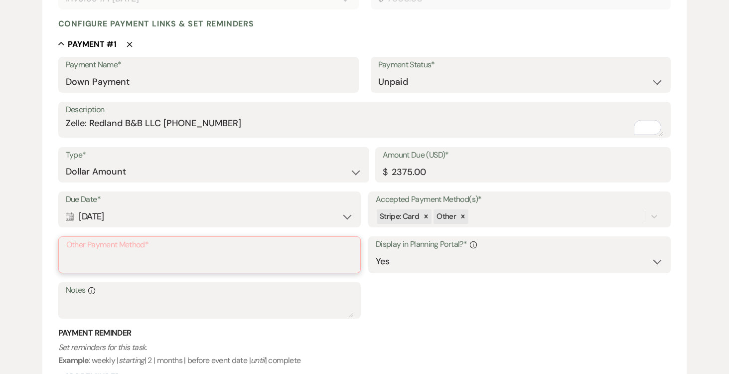
click at [176, 259] on input "Other Payment Method*" at bounding box center [209, 261] width 287 height 19
paste input "Zelle: Redland B&B LLC (305)458-0415"
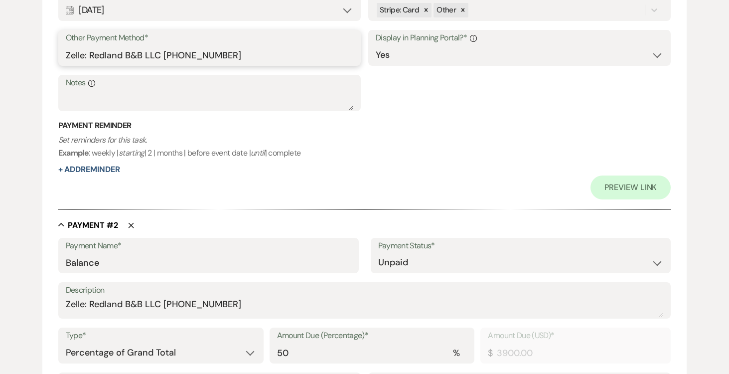
scroll to position [463, 0]
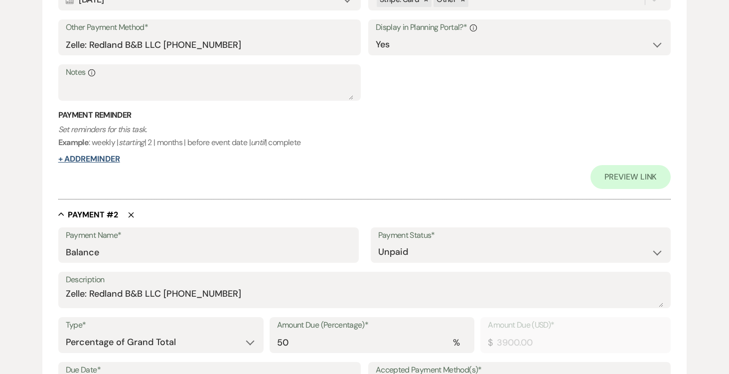
click at [98, 162] on button "+ Add Reminder" at bounding box center [89, 159] width 62 height 8
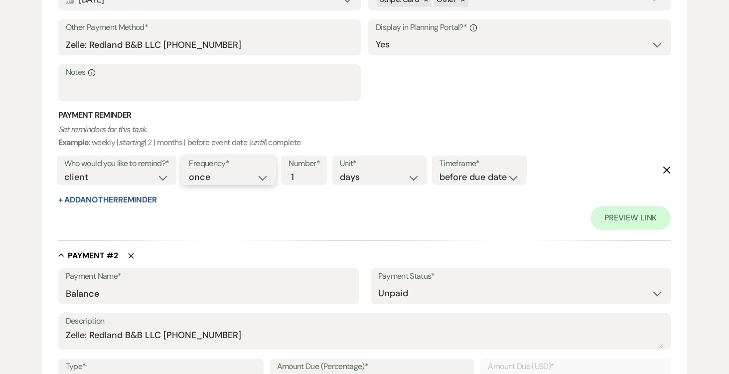
click at [267, 179] on select "once daily weekly monthly" at bounding box center [229, 177] width 80 height 13
click at [191, 171] on select "once daily weekly monthly" at bounding box center [229, 177] width 80 height 13
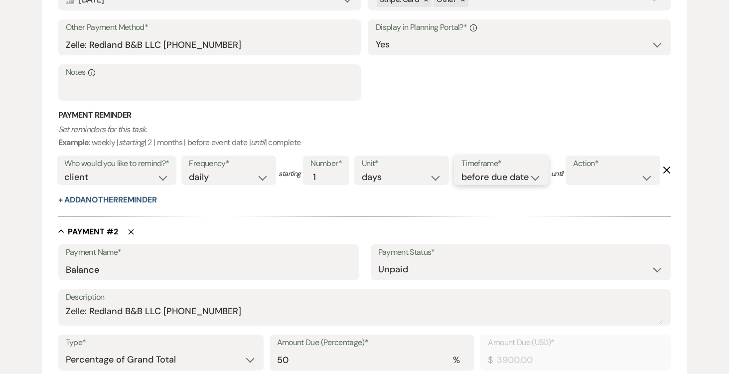
click at [534, 174] on select "before due date after due date on due date on custom date" at bounding box center [502, 177] width 80 height 13
click at [464, 171] on select "before due date after due date on due date on custom date" at bounding box center [502, 177] width 80 height 13
click at [573, 184] on select "complete due date custom date" at bounding box center [613, 177] width 80 height 13
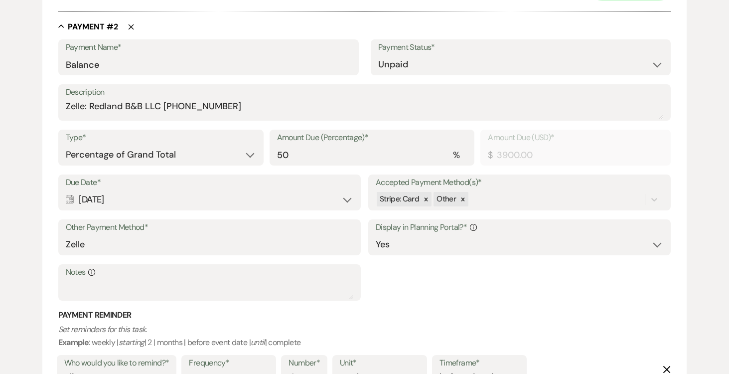
scroll to position [695, 0]
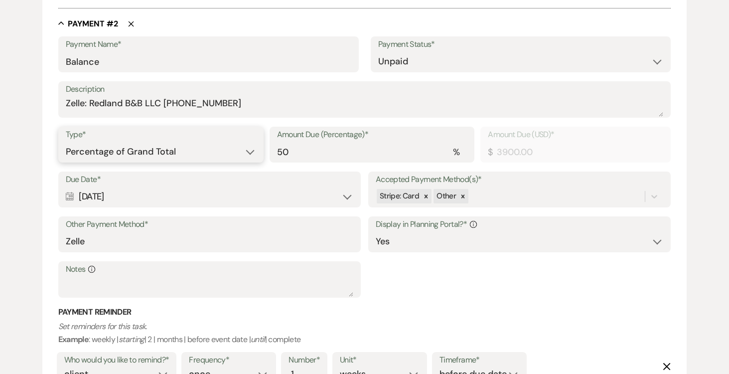
click at [250, 162] on select "Dollar Amount Percentage of Grand Total" at bounding box center [161, 151] width 190 height 19
click at [66, 162] on select "Dollar Amount Percentage of Grand Total" at bounding box center [161, 151] width 190 height 19
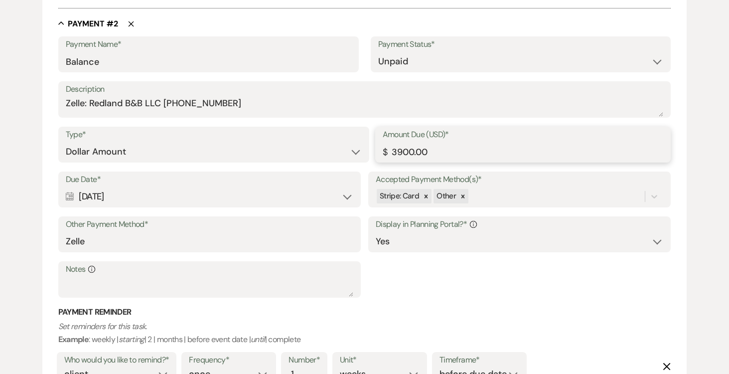
click at [466, 162] on input "3900.00" at bounding box center [523, 151] width 281 height 19
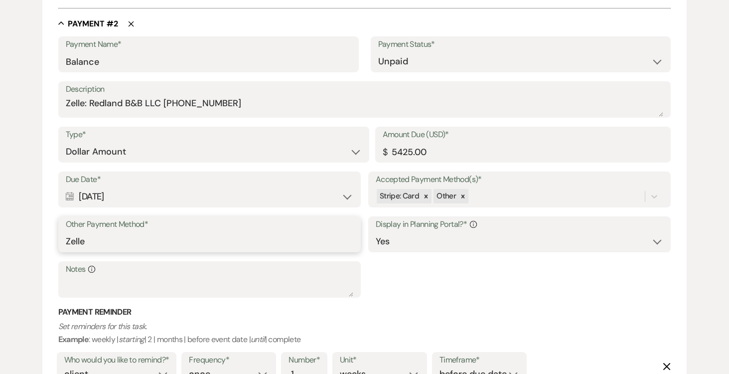
click at [215, 251] on input "Zelle" at bounding box center [210, 241] width 288 height 19
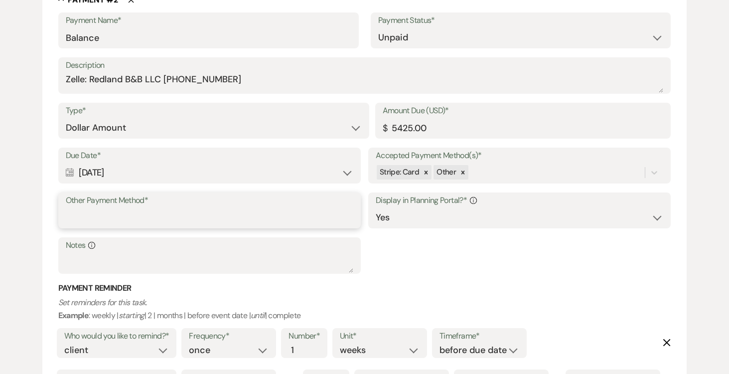
paste input "Zelle: Redland B&B LLC (305)458-0415"
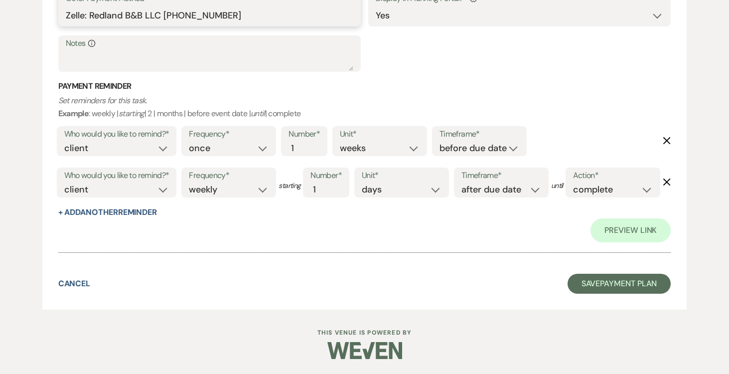
scroll to position [1003, 0]
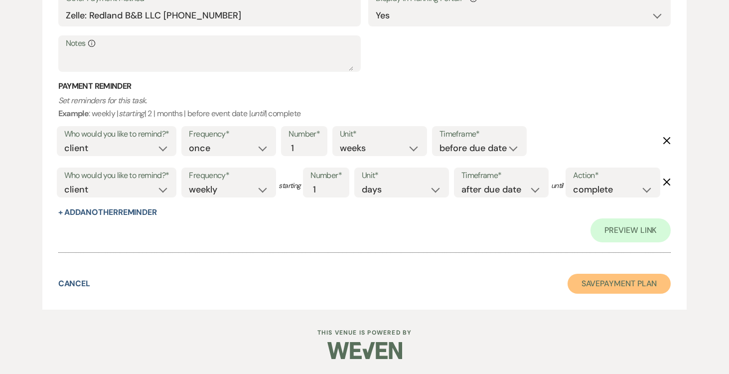
click at [601, 287] on button "Save Payment Plan" at bounding box center [620, 284] width 104 height 20
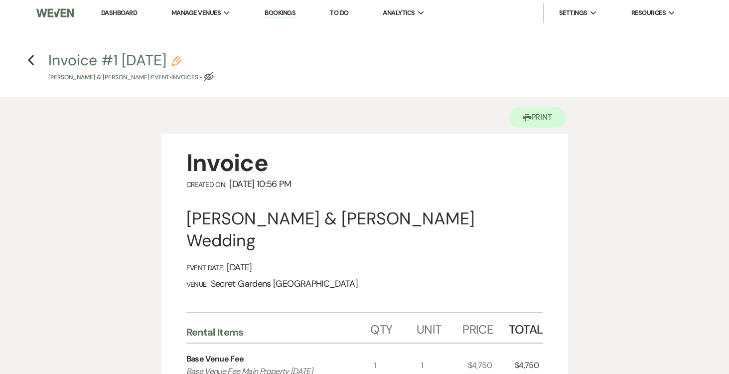
click at [31, 58] on use "button" at bounding box center [30, 60] width 6 height 11
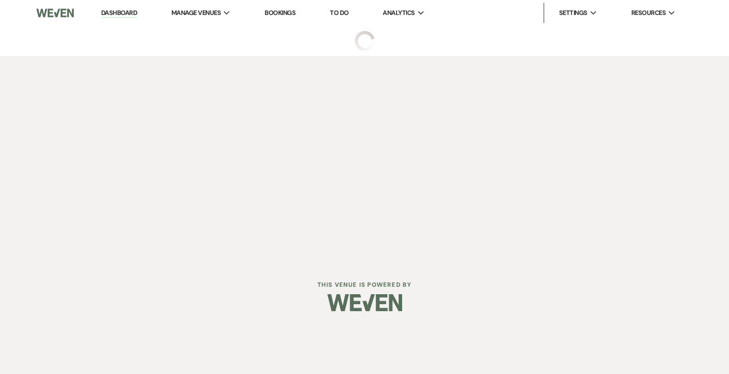
select select "6"
select select "19"
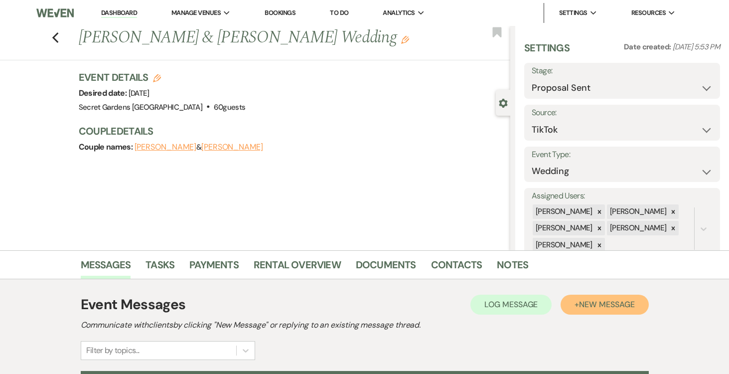
click at [593, 305] on span "New Message" at bounding box center [606, 304] width 55 height 10
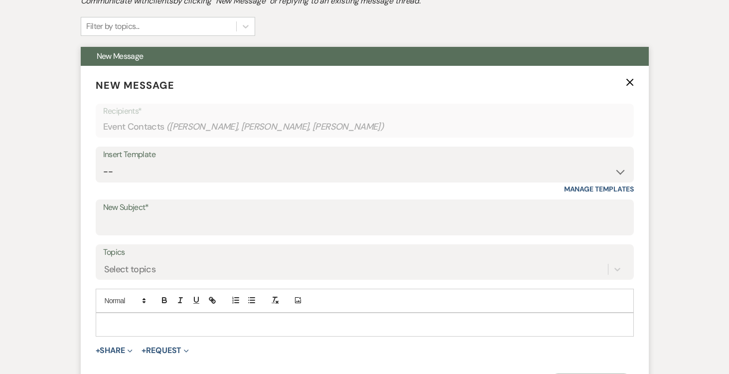
scroll to position [346, 0]
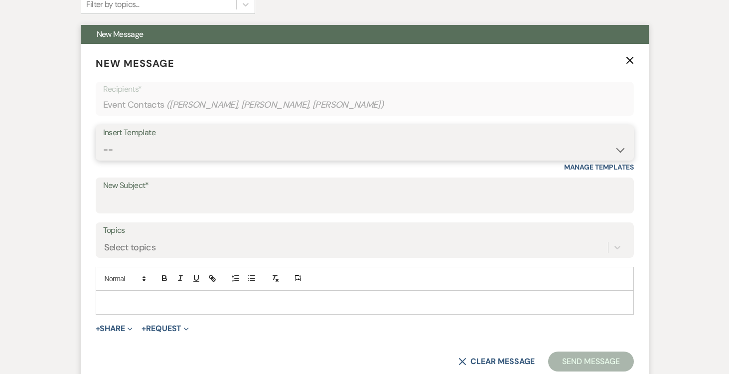
click at [620, 150] on select "-- Weven Planning Portal Introduction (Booked Events) Tour Request Response Fol…" at bounding box center [365, 149] width 524 height 19
select select "978"
click at [103, 140] on select "-- Weven Planning Portal Introduction (Booked Events) Tour Request Response Fol…" at bounding box center [365, 149] width 524 height 19
type input "Booking your event!"
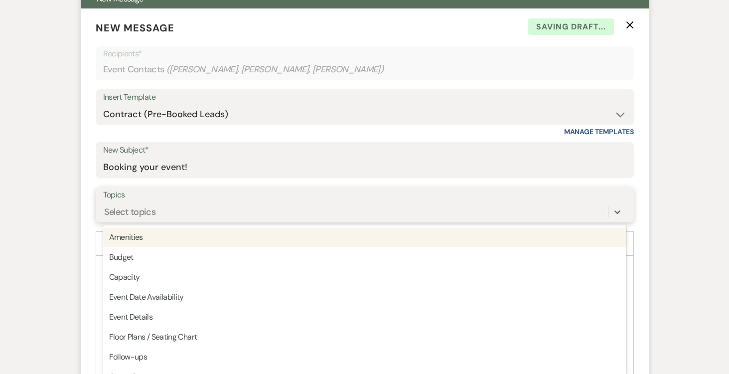
click at [460, 221] on div "option Amenities focused, 1 of 20. 20 results available. Use Up and Down to cho…" at bounding box center [365, 211] width 524 height 19
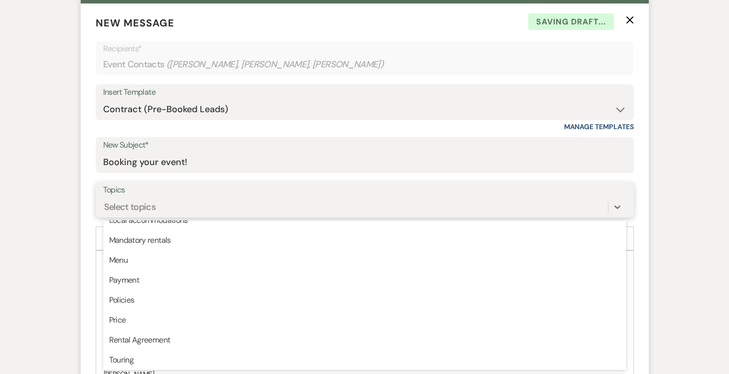
scroll to position [253, 0]
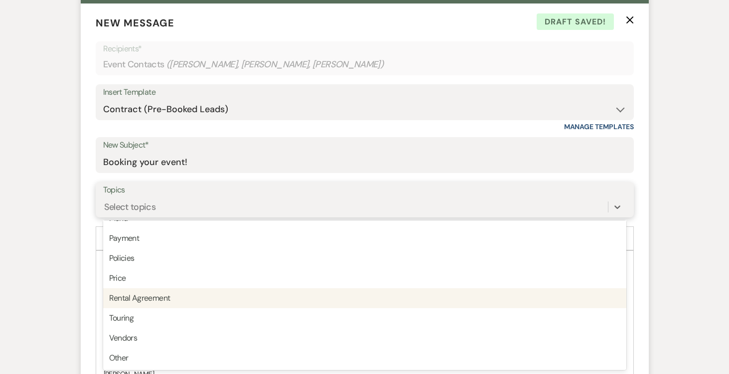
click at [456, 290] on div "Rental Agreement" at bounding box center [365, 298] width 524 height 20
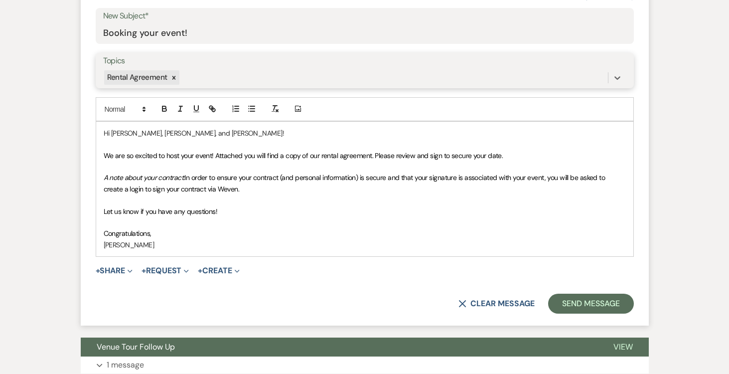
scroll to position [517, 0]
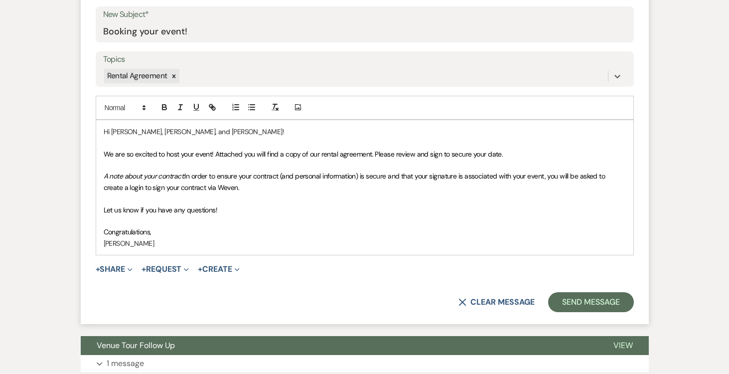
drag, startPoint x: 109, startPoint y: 128, endPoint x: 135, endPoint y: 139, distance: 28.2
click at [110, 128] on p "Hi [PERSON_NAME], [PERSON_NAME], and [PERSON_NAME]!" at bounding box center [365, 131] width 523 height 11
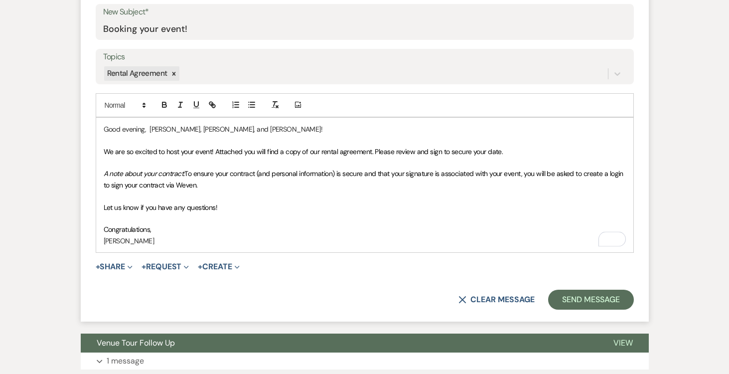
scroll to position [521, 0]
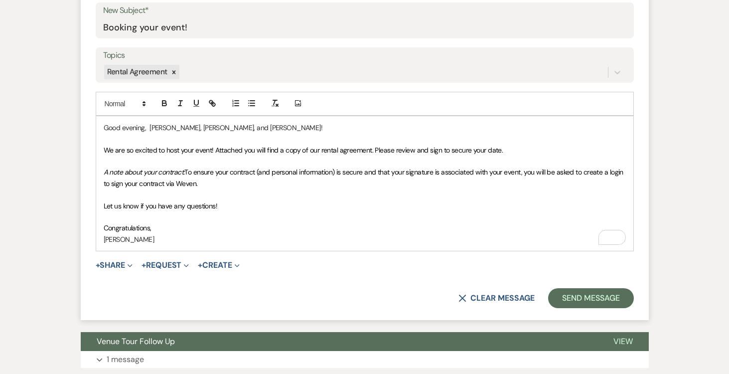
click at [186, 128] on p "Good evening, [PERSON_NAME], [PERSON_NAME], and [PERSON_NAME]!" at bounding box center [365, 127] width 523 height 11
click at [176, 231] on p "Congratulations," at bounding box center [365, 227] width 523 height 11
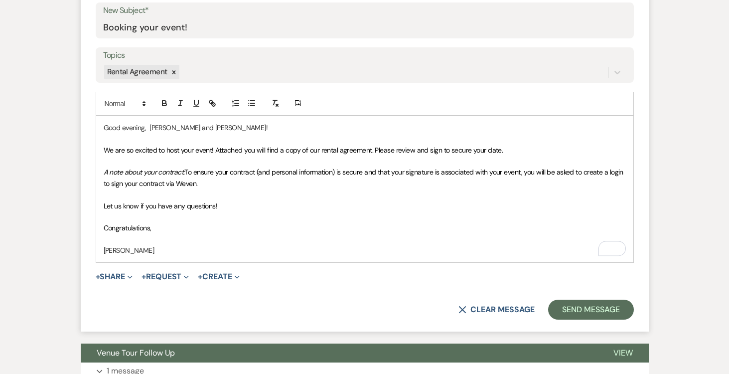
click at [179, 274] on button "+ Request Expand" at bounding box center [165, 277] width 47 height 8
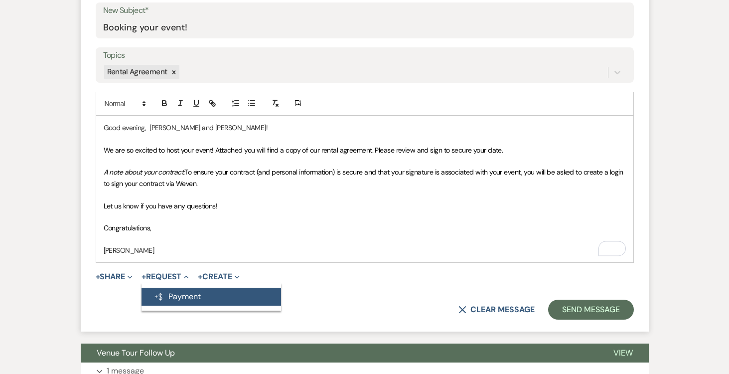
click at [187, 294] on button "Generate Payment Payment" at bounding box center [212, 297] width 140 height 18
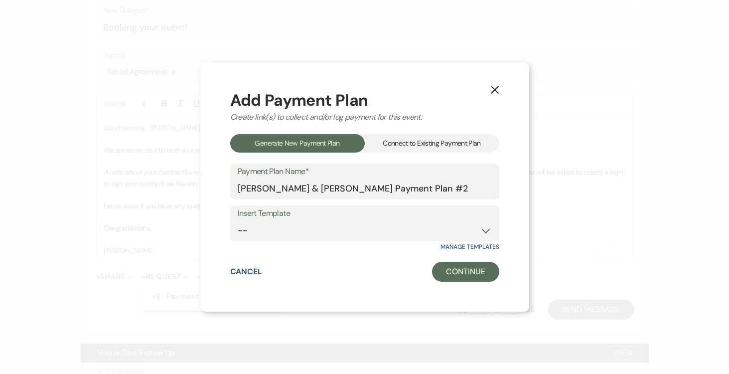
drag, startPoint x: 408, startPoint y: 140, endPoint x: 402, endPoint y: 151, distance: 12.5
click at [408, 140] on div "Connect to Existing Payment Plan" at bounding box center [432, 143] width 135 height 18
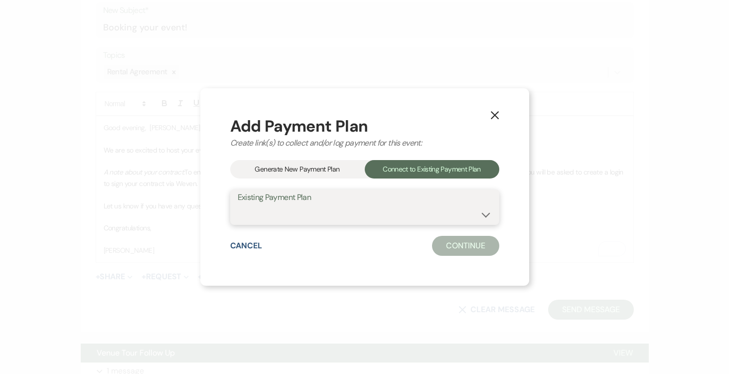
click at [482, 212] on select "[PERSON_NAME] & [PERSON_NAME] Payment Plan #1" at bounding box center [365, 213] width 254 height 19
select select "24855"
click at [238, 204] on select "[PERSON_NAME] & [PERSON_NAME] Payment Plan #1" at bounding box center [365, 213] width 254 height 19
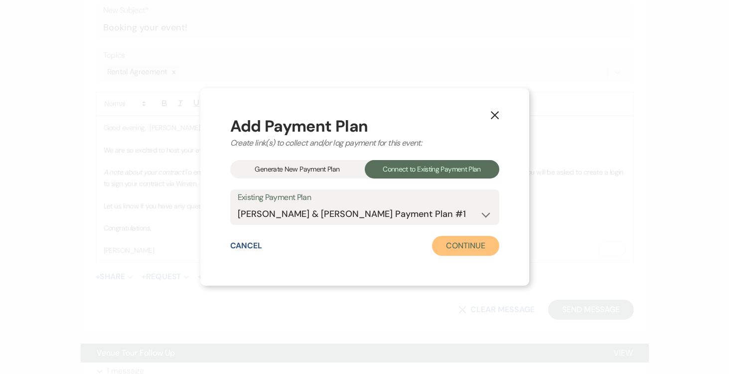
click at [476, 246] on button "Continue" at bounding box center [465, 246] width 67 height 20
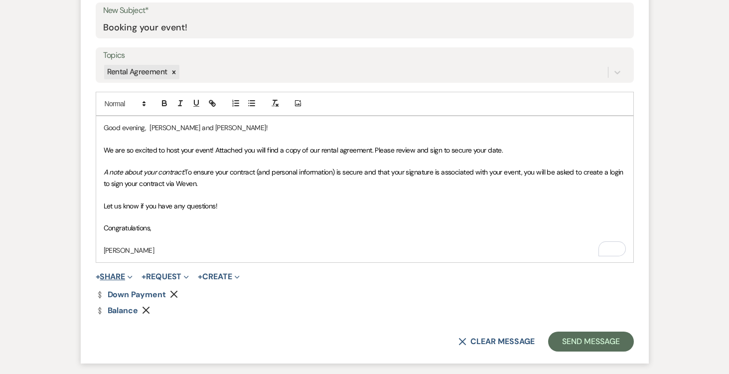
click at [113, 273] on button "+ Share Expand" at bounding box center [114, 277] width 37 height 8
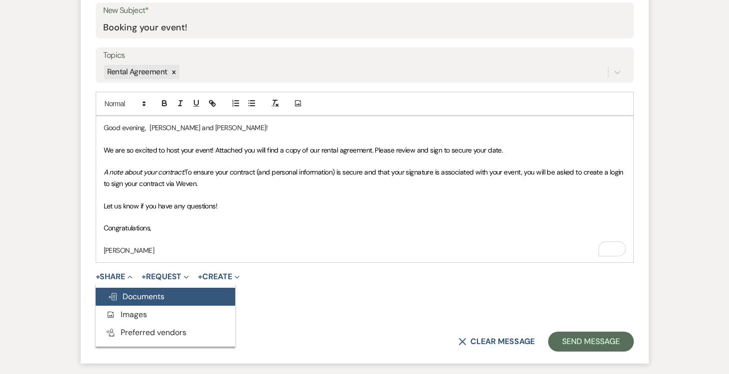
scroll to position [522, 0]
click at [121, 294] on span "Doc Upload Documents" at bounding box center [136, 296] width 57 height 10
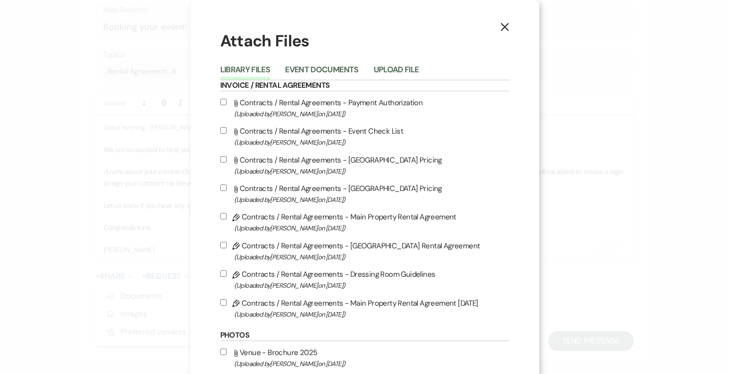
click at [224, 305] on input "Pencil Contracts / Rental Agreements - Main Property Rental Agreement [DATE] (U…" at bounding box center [223, 302] width 6 height 6
checkbox input "true"
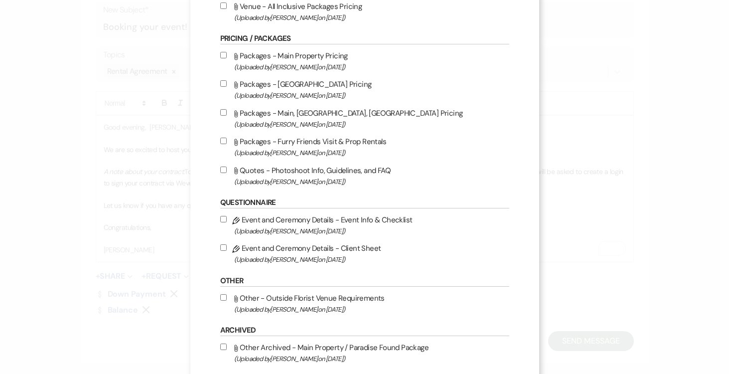
scroll to position [459, 0]
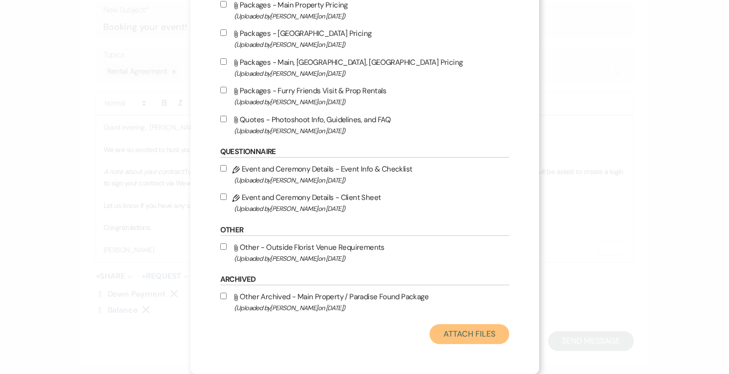
click at [471, 337] on button "Attach Files" at bounding box center [469, 334] width 79 height 20
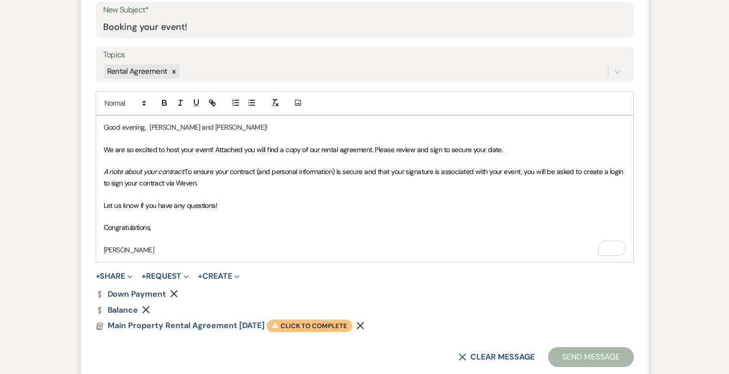
scroll to position [523, 0]
click at [314, 328] on span "Warning Click to complete" at bounding box center [310, 325] width 86 height 13
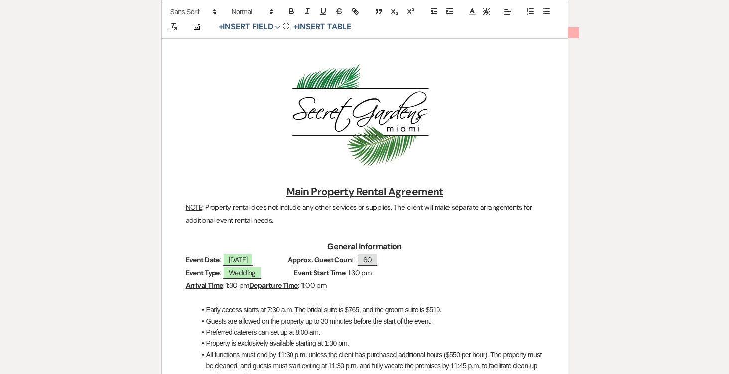
scroll to position [0, 0]
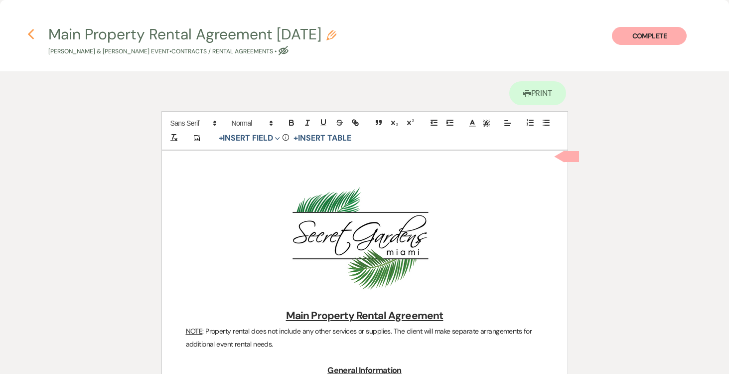
click at [32, 34] on icon "Previous" at bounding box center [30, 34] width 7 height 12
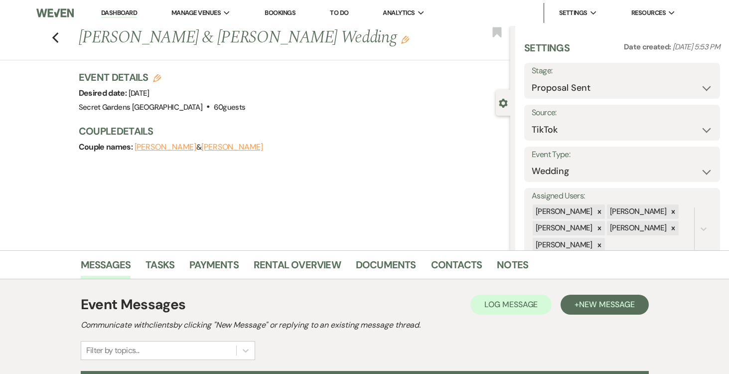
click at [155, 78] on icon "Edit" at bounding box center [157, 78] width 8 height 8
select select "834"
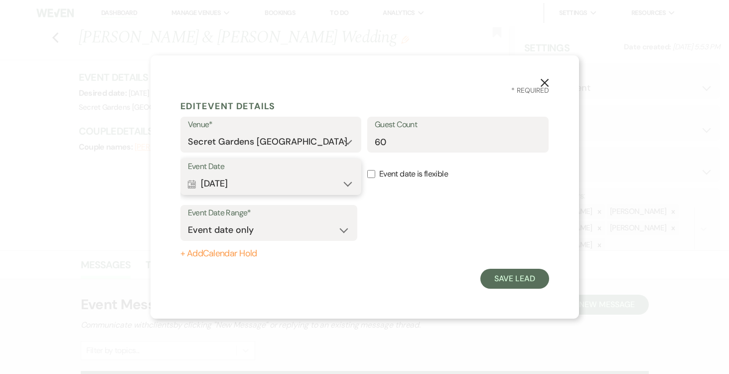
click at [347, 183] on button "Calendar [DATE] Expand" at bounding box center [271, 184] width 167 height 20
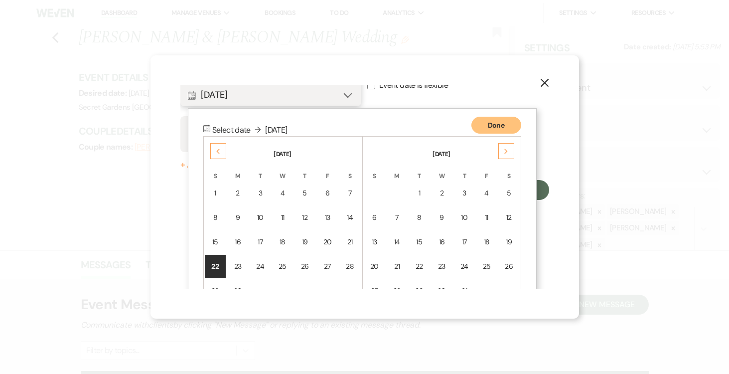
scroll to position [128, 0]
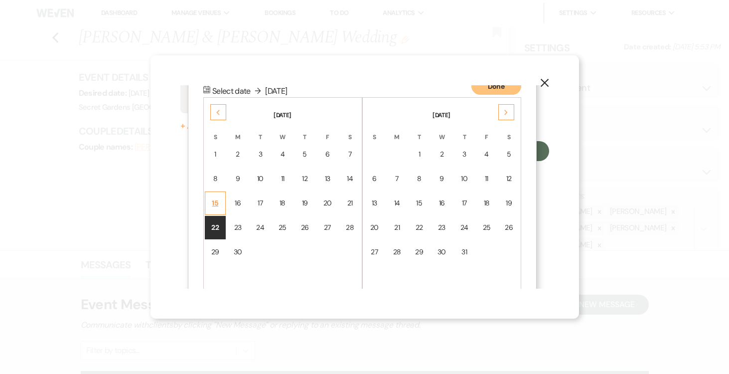
click at [217, 199] on div "15" at bounding box center [215, 203] width 8 height 10
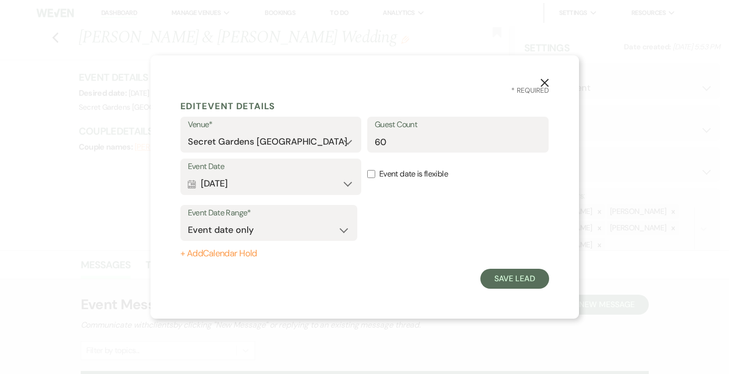
scroll to position [0, 0]
click at [514, 273] on button "Save Lead" at bounding box center [515, 279] width 68 height 20
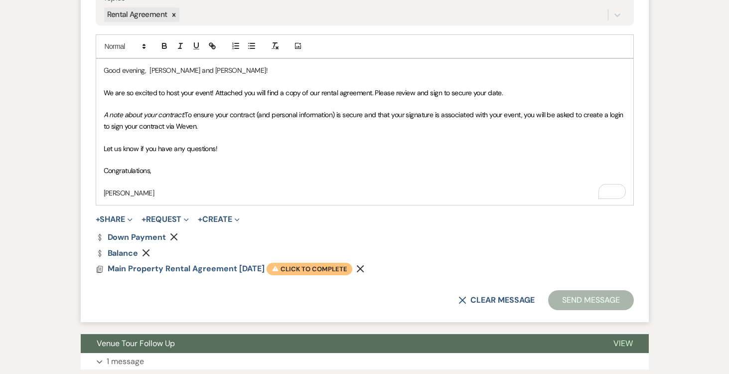
scroll to position [582, 0]
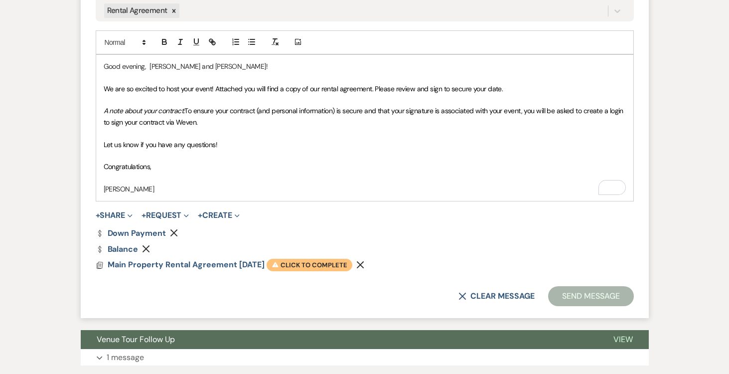
click at [301, 262] on span "Warning Click to complete" at bounding box center [310, 265] width 86 height 13
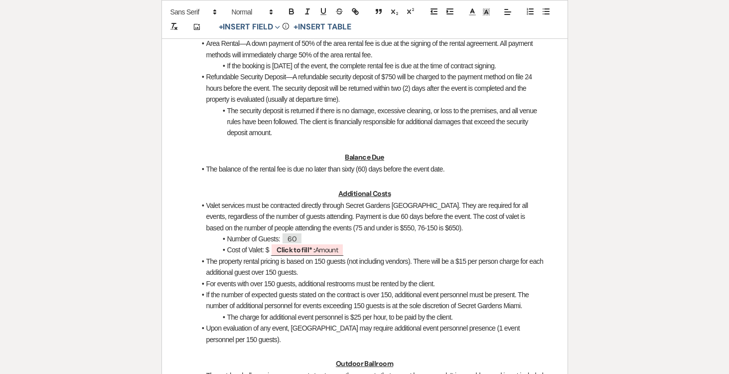
scroll to position [806, 0]
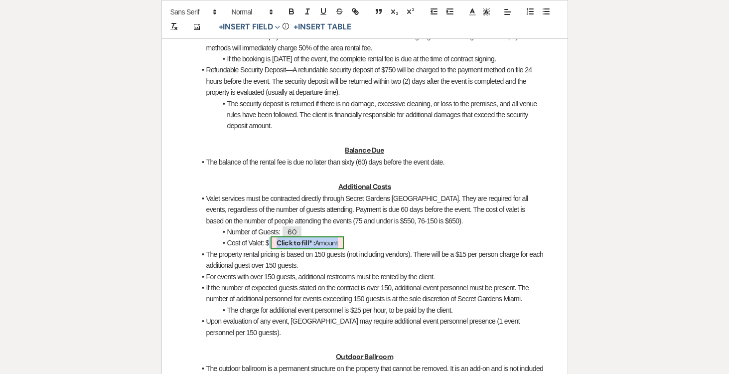
click at [316, 249] on span "Click to fill* : Amount" at bounding box center [307, 242] width 73 height 13
select select "owner"
select select "Amount"
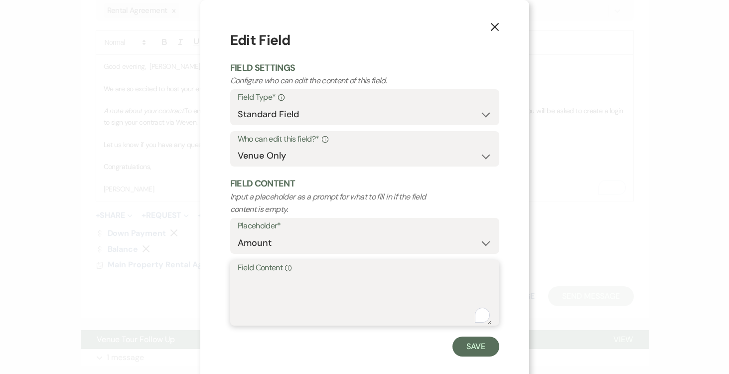
click at [275, 288] on textarea "Field Content Info" at bounding box center [365, 300] width 254 height 50
type textarea "550.00"
click at [476, 342] on button "Save" at bounding box center [476, 347] width 47 height 20
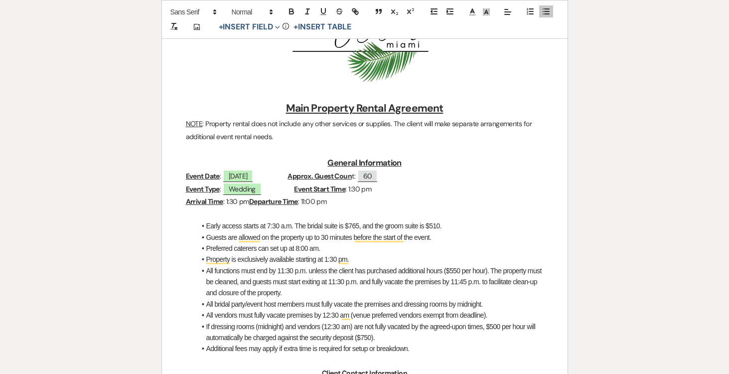
scroll to position [0, 0]
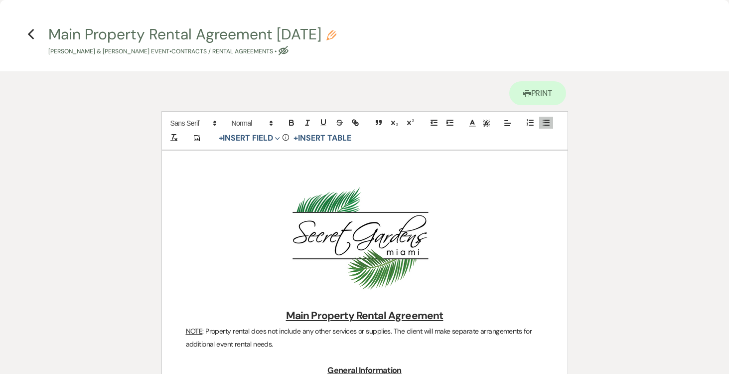
click at [26, 33] on h4 "Previous Main Property Rental Agreement [DATE] Pencil [PERSON_NAME] & [PERSON_N…" at bounding box center [365, 40] width 718 height 32
click at [29, 33] on use "button" at bounding box center [30, 34] width 6 height 11
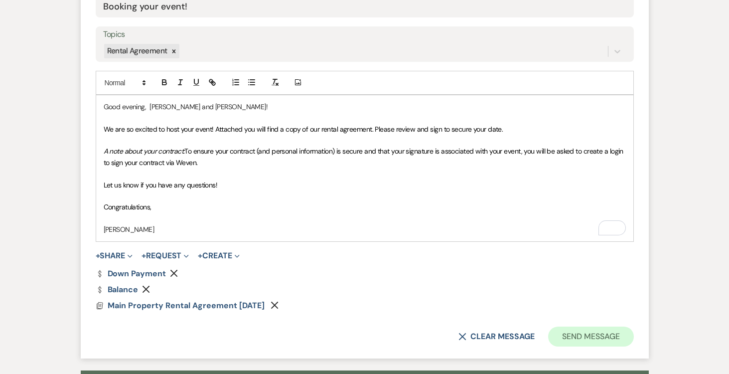
scroll to position [541, 0]
click at [571, 337] on button "Send Message" at bounding box center [590, 337] width 85 height 20
